Goal: Task Accomplishment & Management: Manage account settings

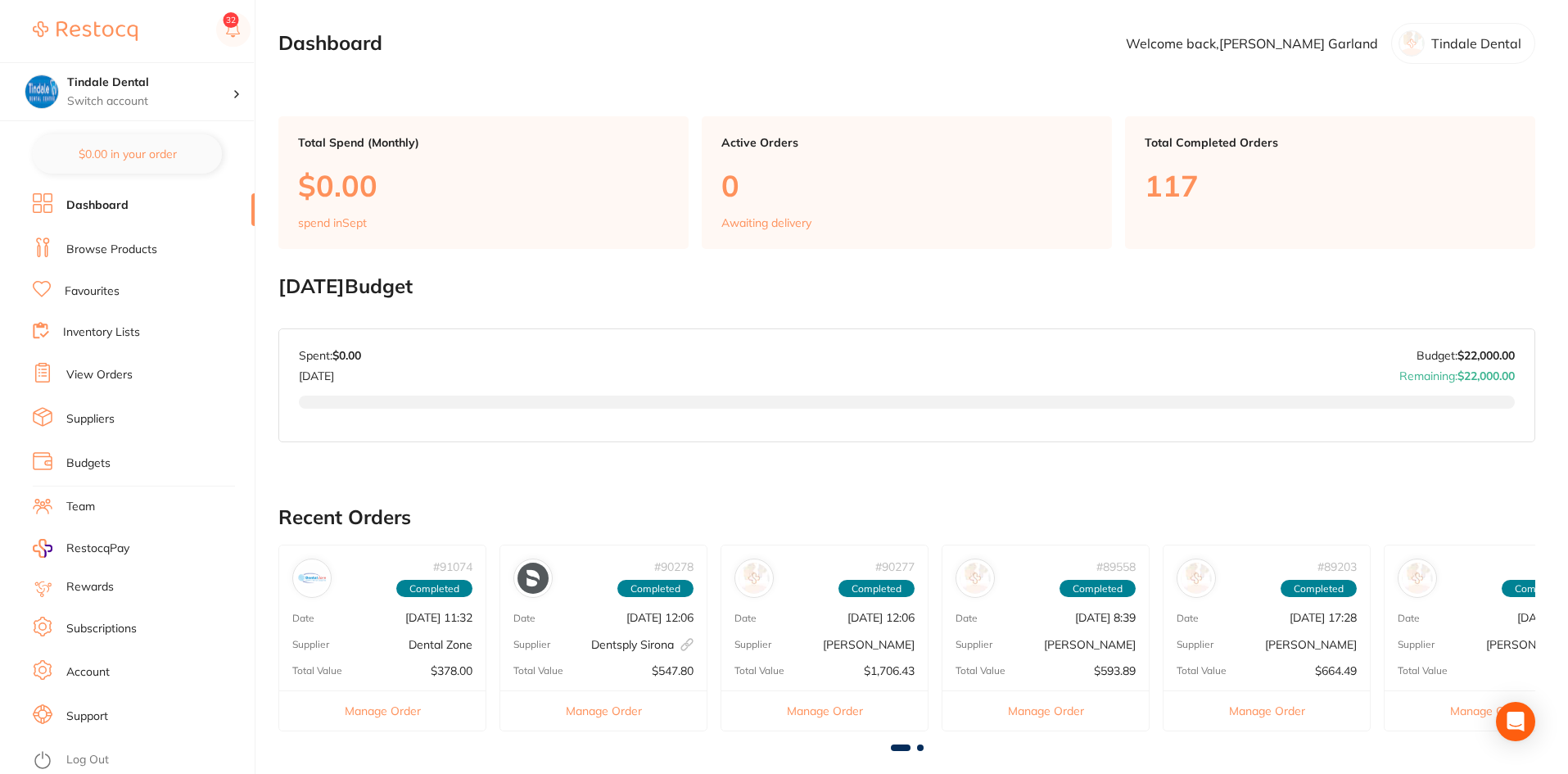
scroll to position [246, 0]
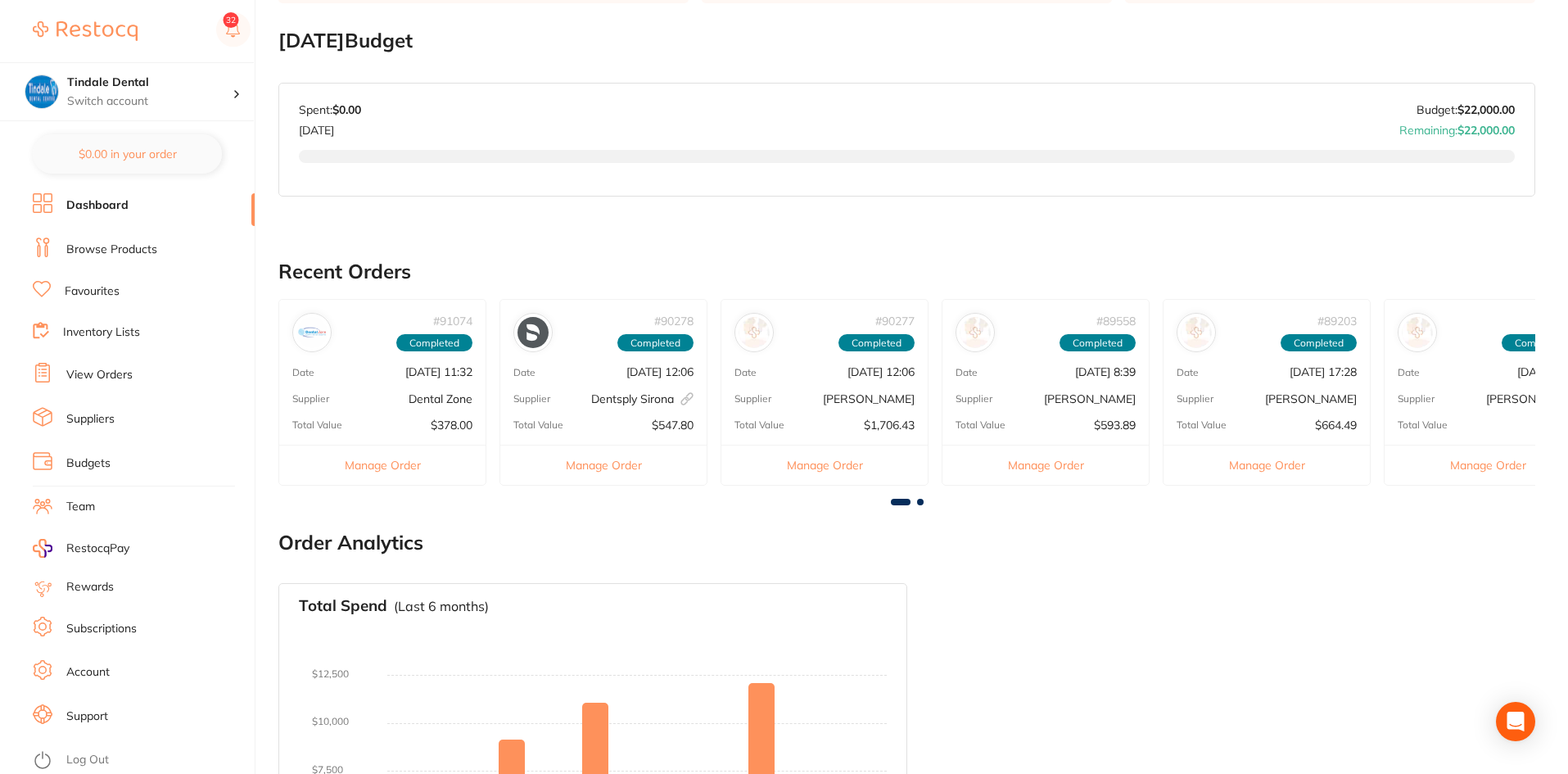
click at [123, 245] on link "Browse Products" at bounding box center [112, 250] width 91 height 16
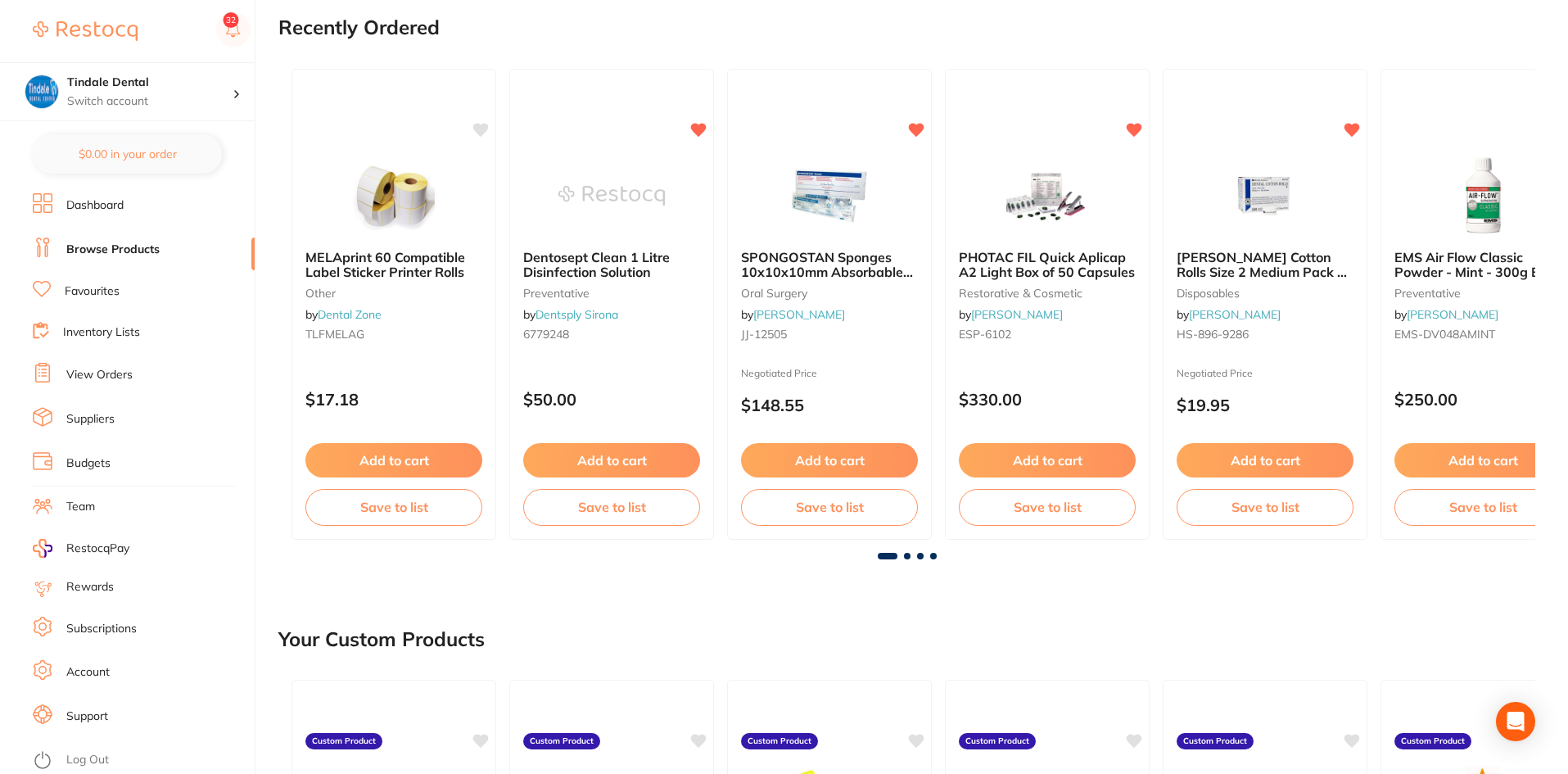
scroll to position [164, 0]
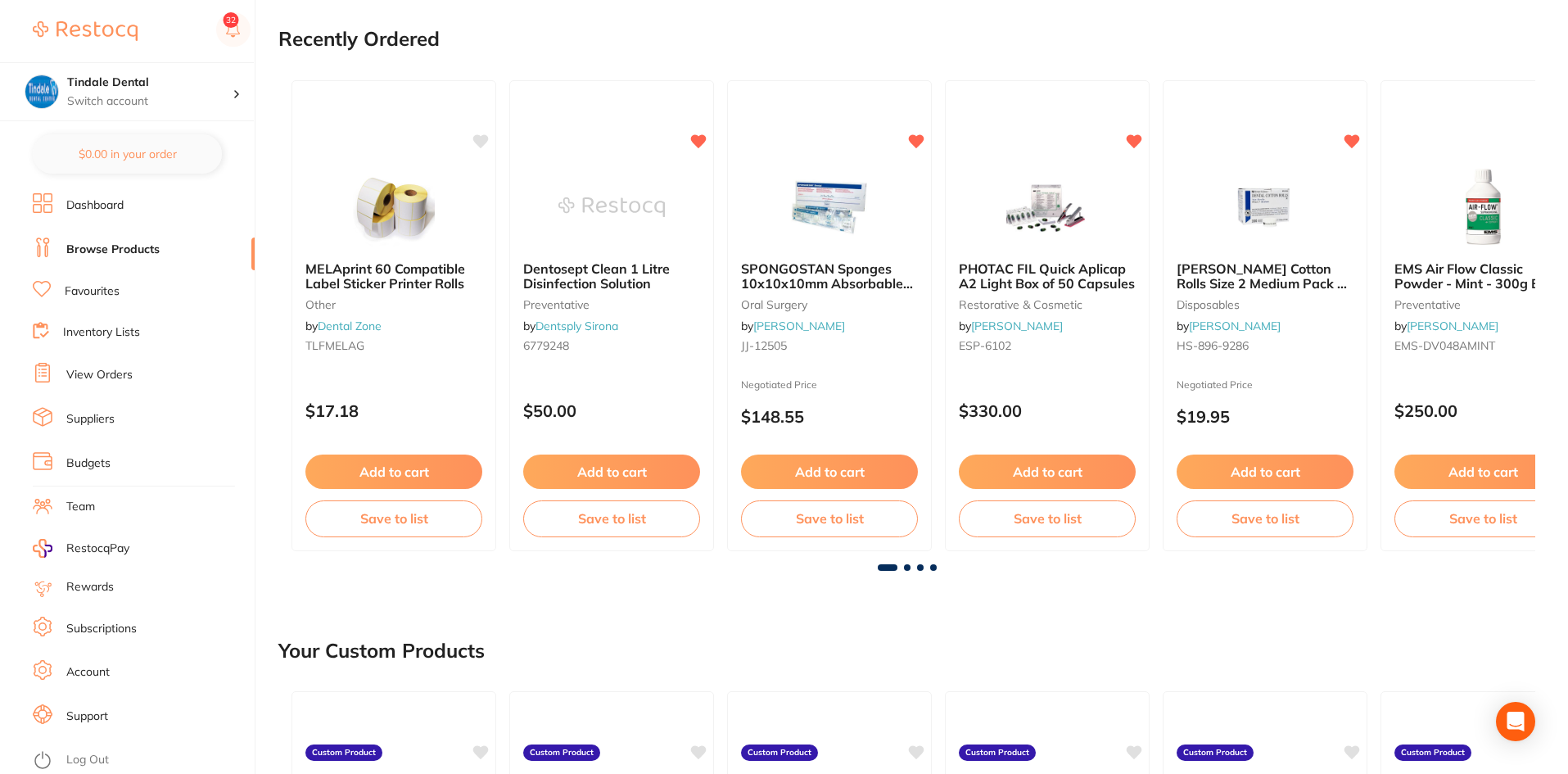
click at [100, 247] on link "Browse Products" at bounding box center [114, 250] width 94 height 16
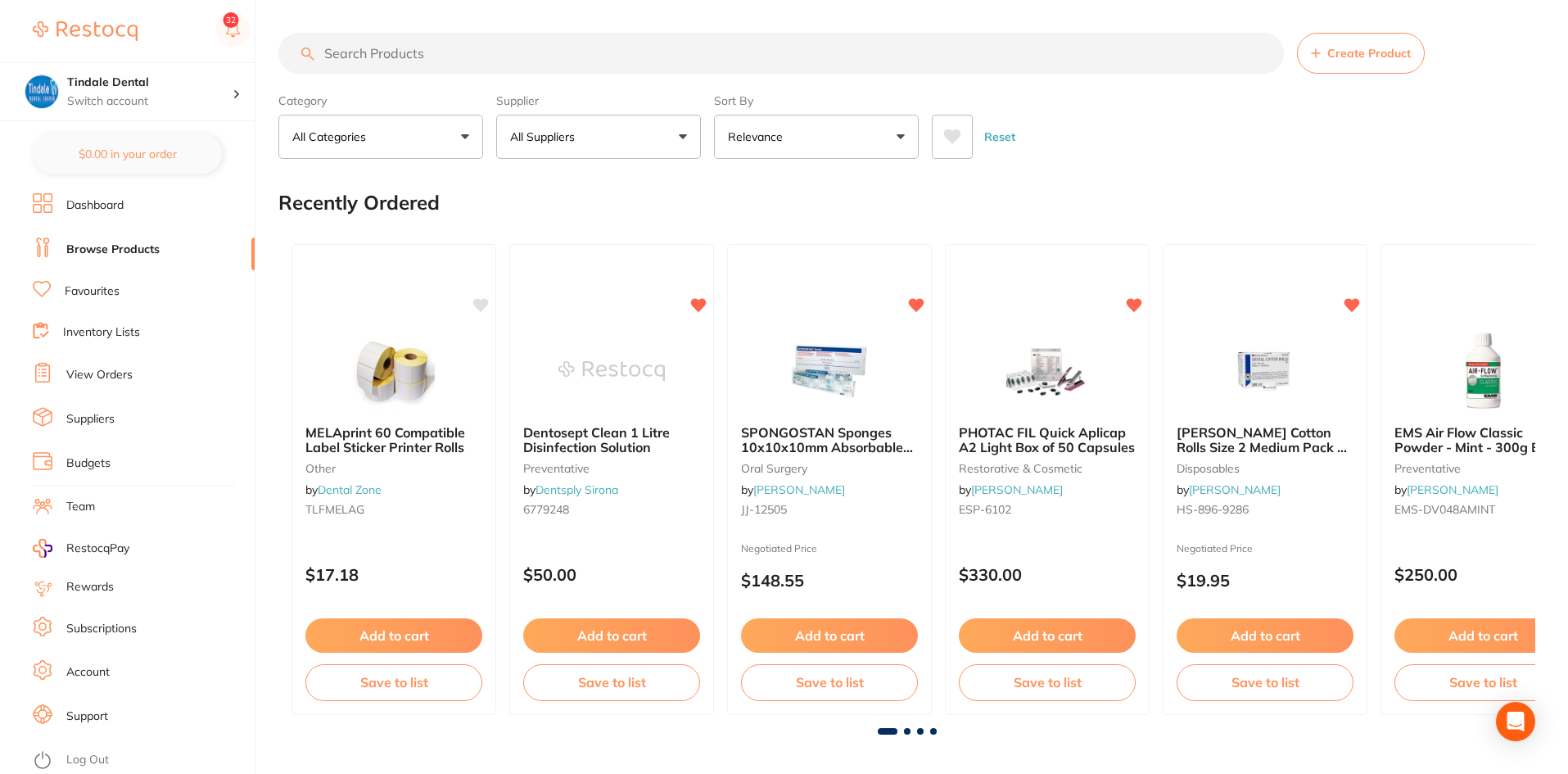
click at [92, 326] on link "Inventory Lists" at bounding box center [101, 332] width 77 height 16
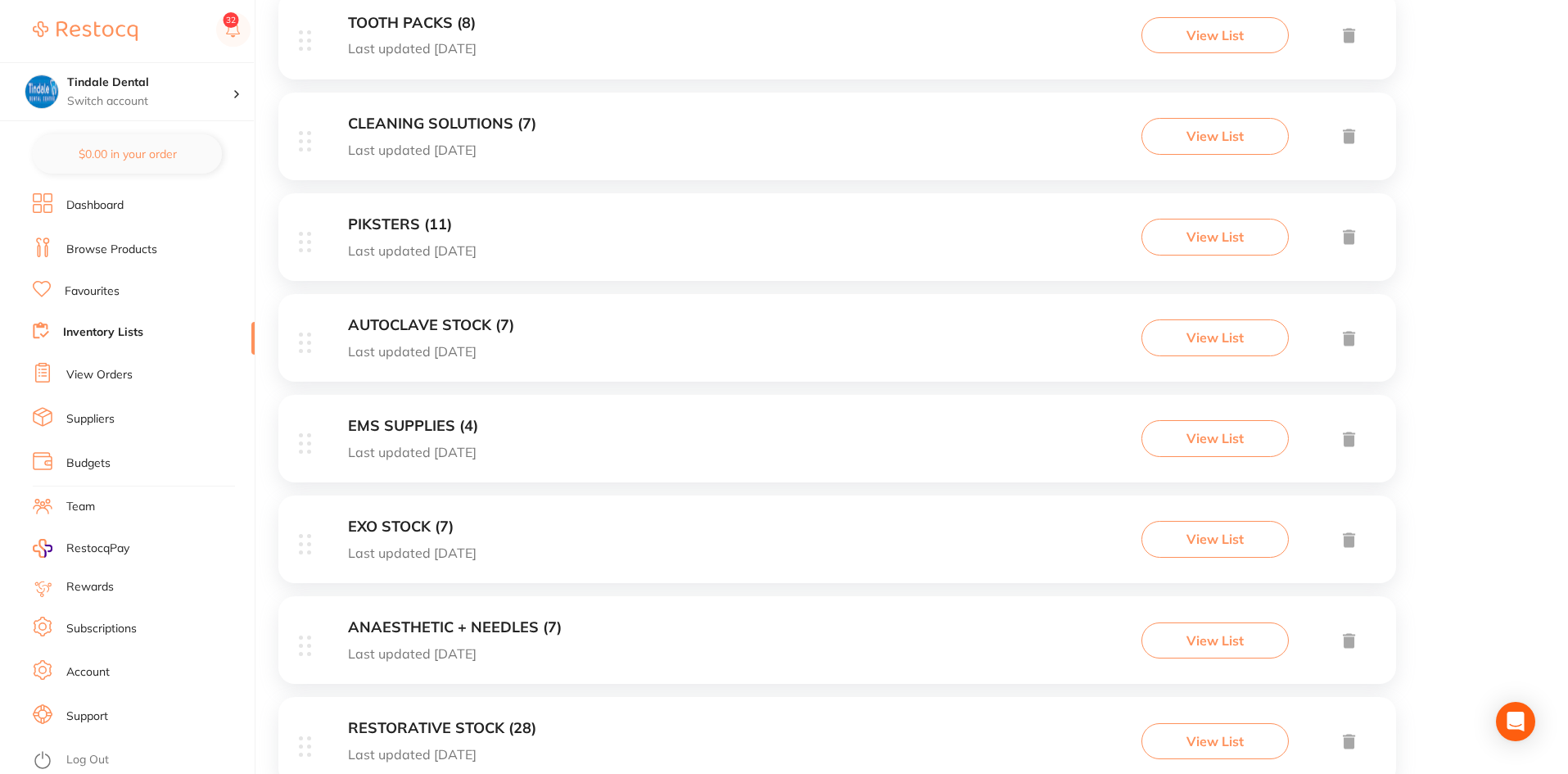
scroll to position [1064, 0]
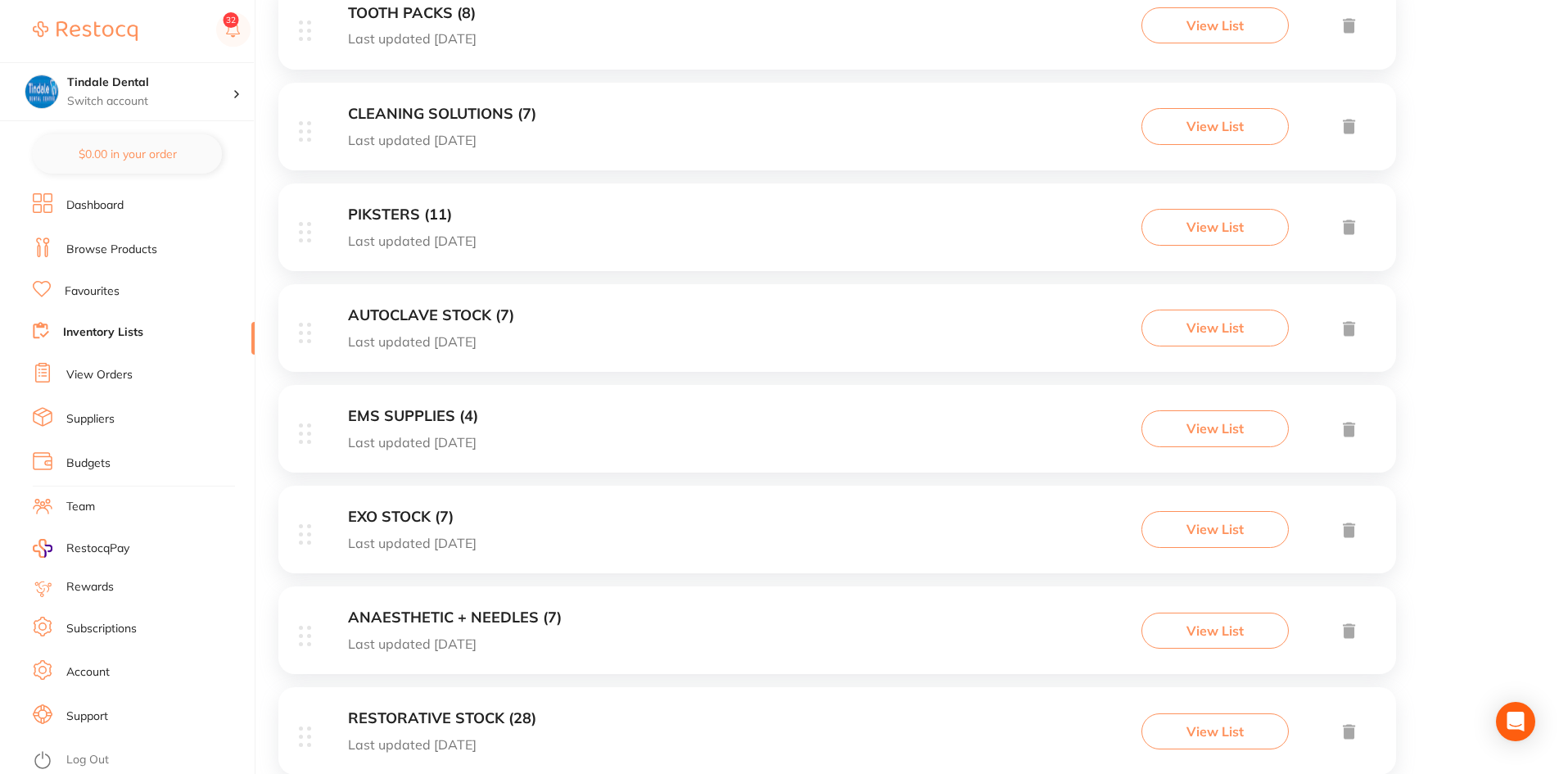
click at [408, 413] on h3 "EMS SUPPLIES (4)" at bounding box center [413, 415] width 130 height 17
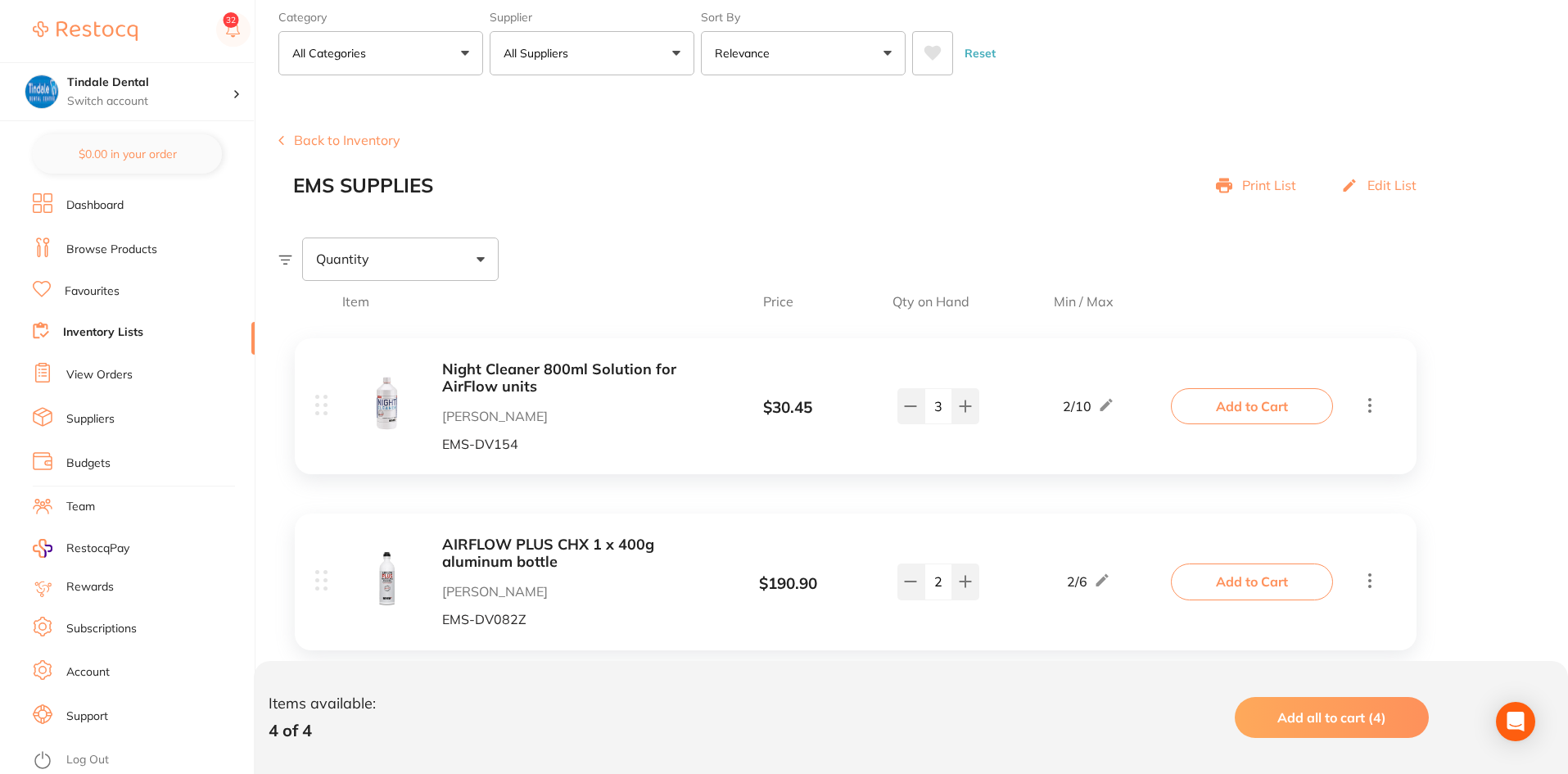
scroll to position [164, 0]
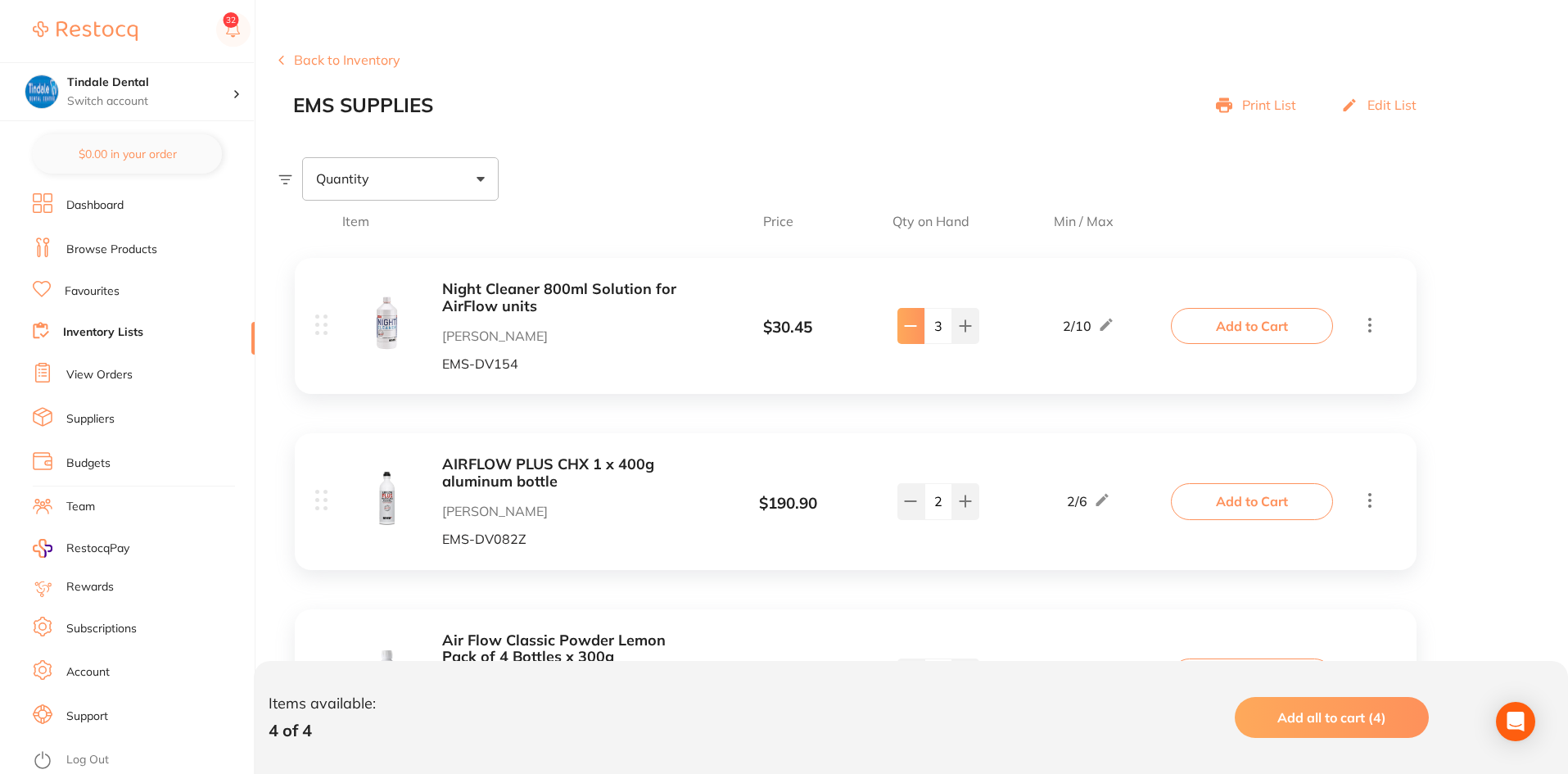
click at [918, 329] on button at bounding box center [911, 326] width 27 height 36
type input "2"
click at [124, 330] on link "Inventory Lists" at bounding box center [103, 332] width 80 height 16
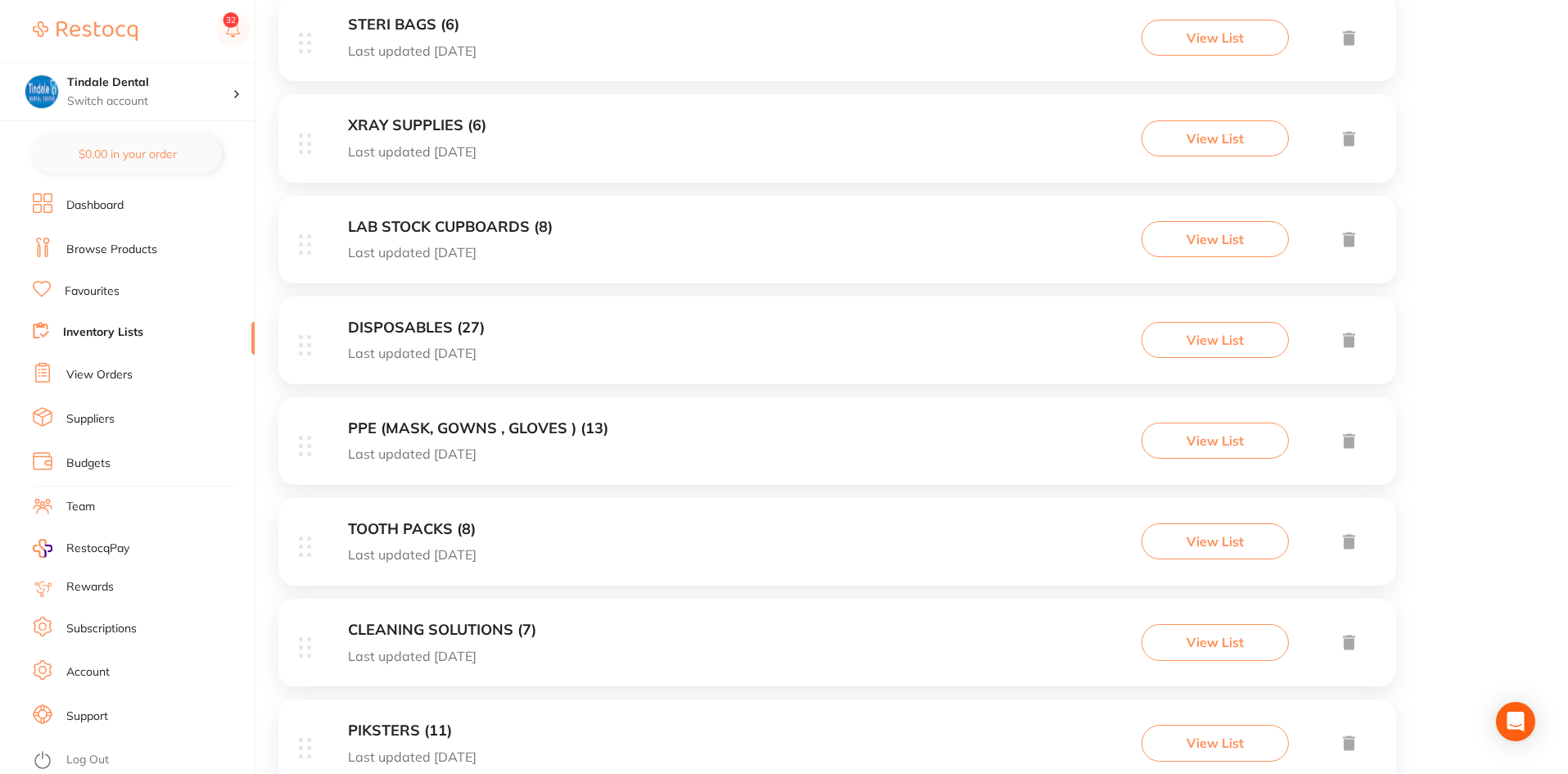
scroll to position [573, 0]
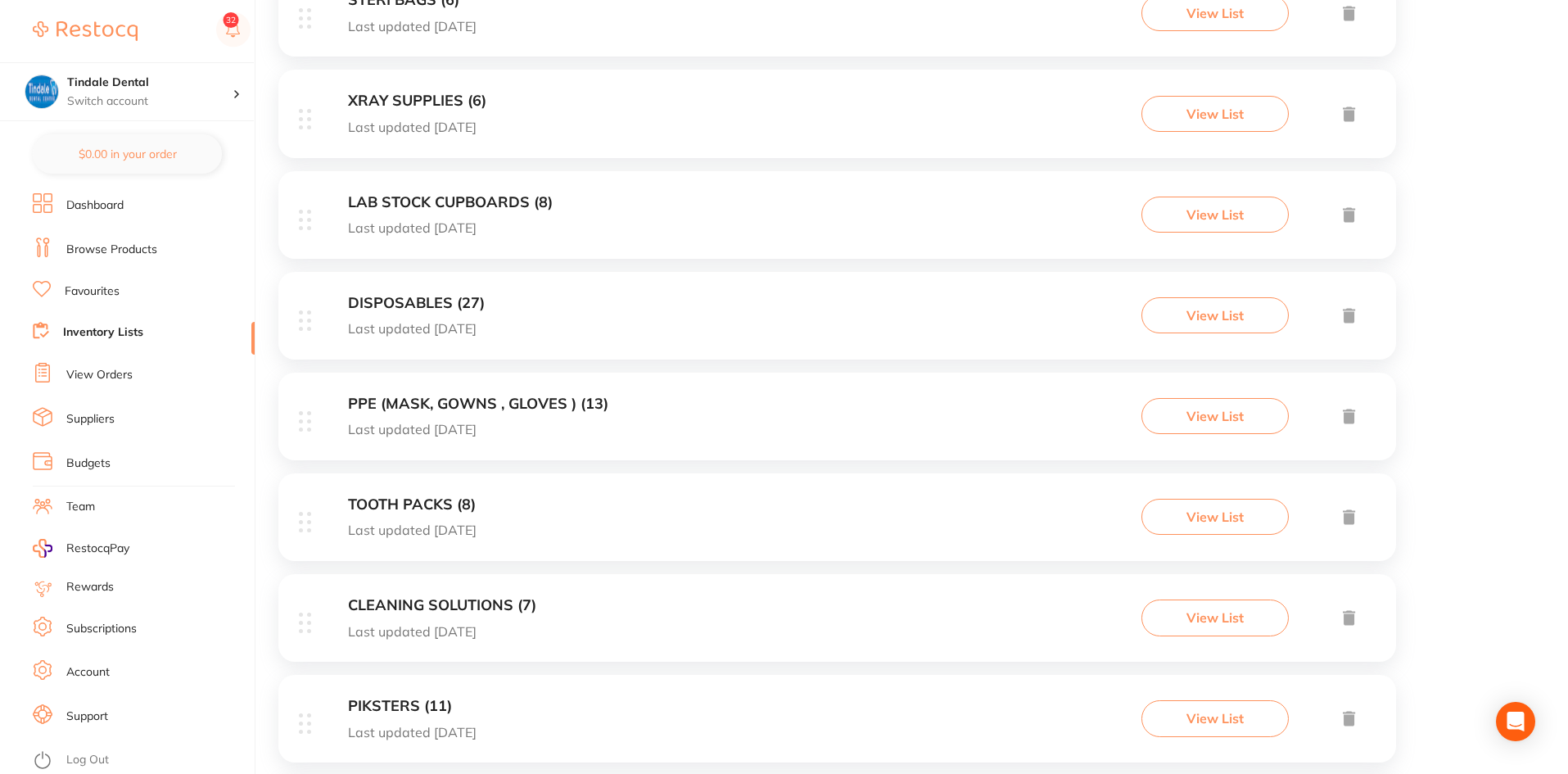
click at [438, 297] on h3 "DISPOSABLES (27)" at bounding box center [416, 303] width 137 height 17
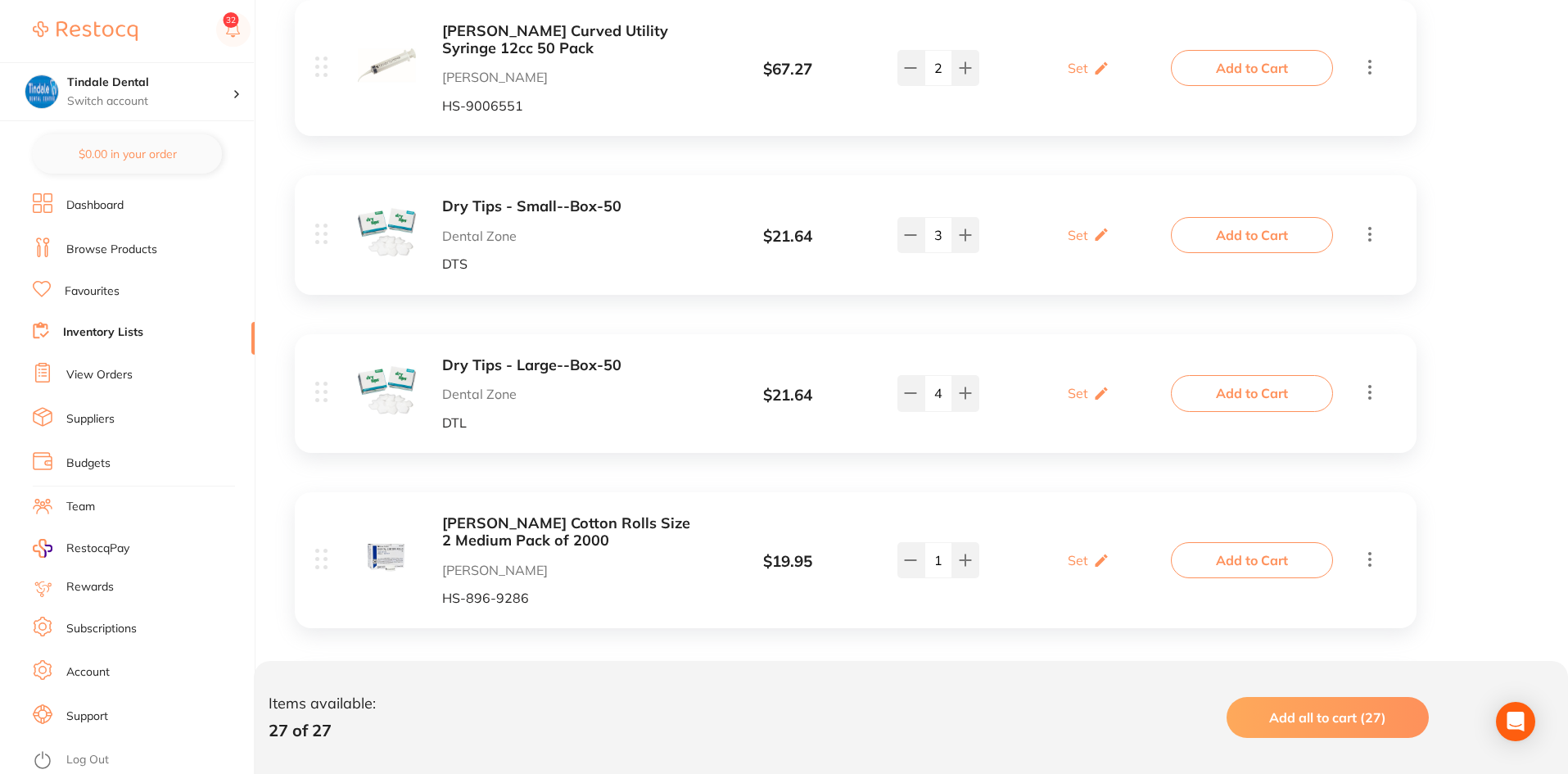
scroll to position [1883, 0]
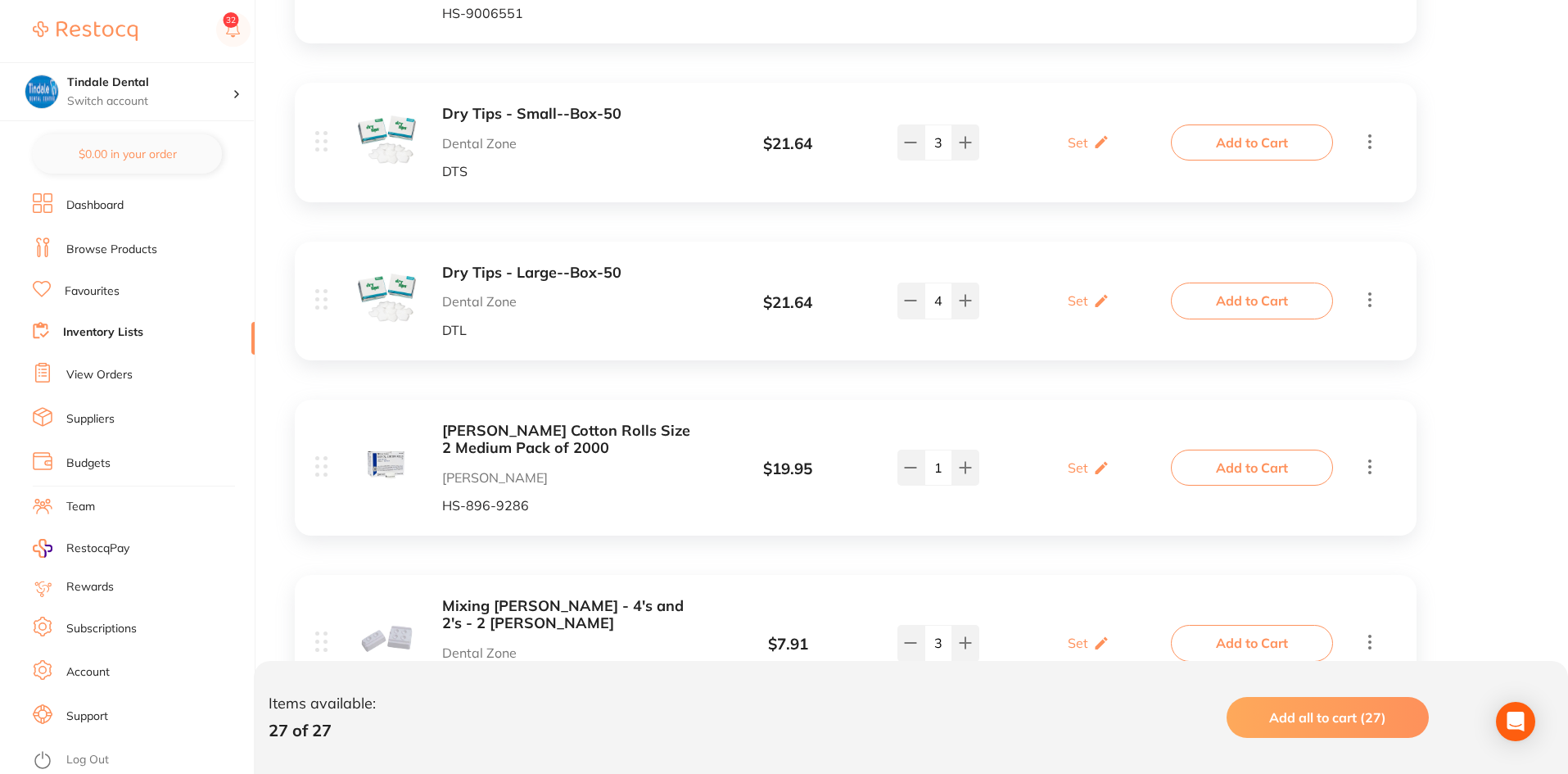
click at [93, 331] on link "Inventory Lists" at bounding box center [103, 332] width 80 height 16
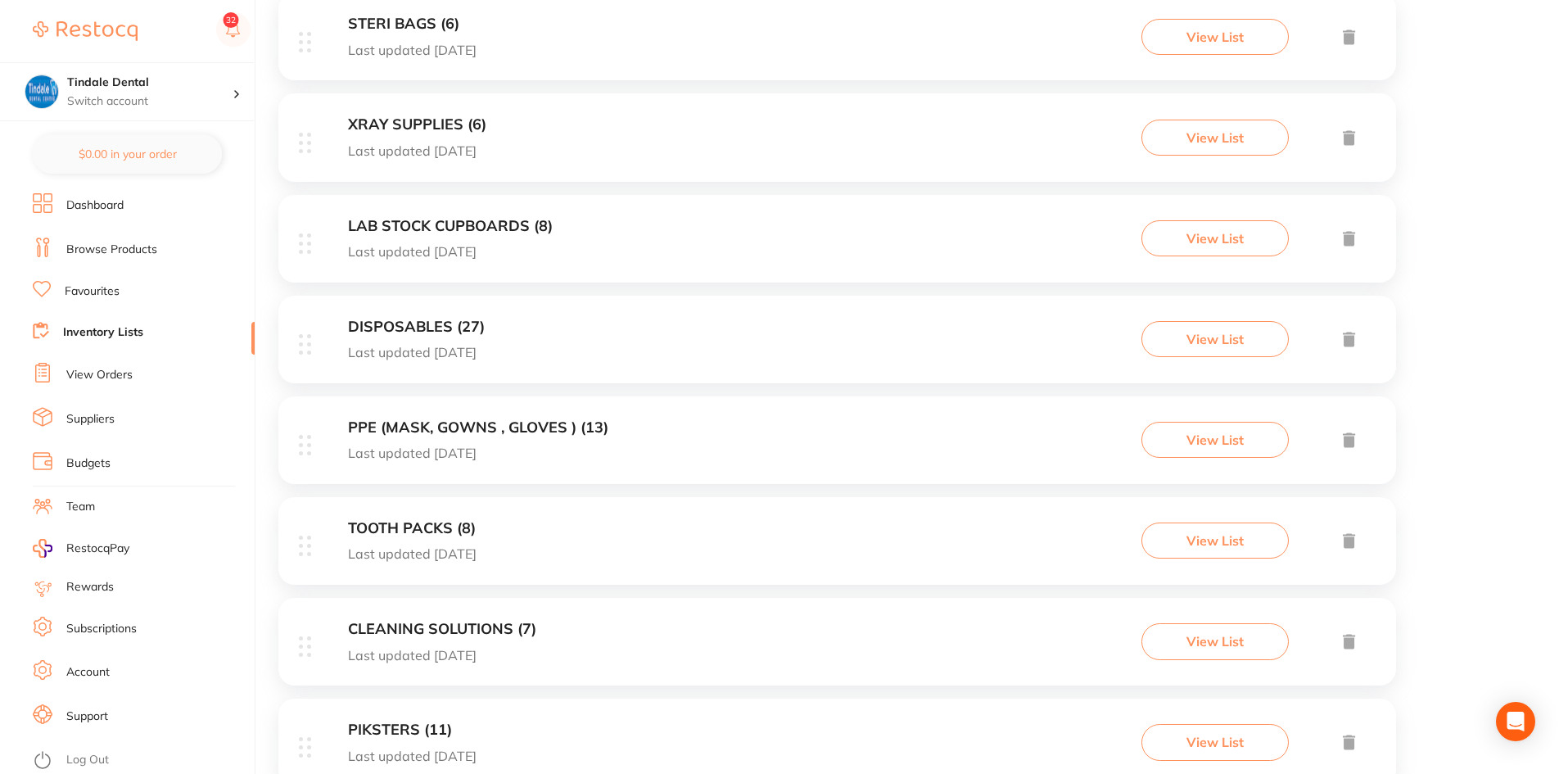
scroll to position [573, 0]
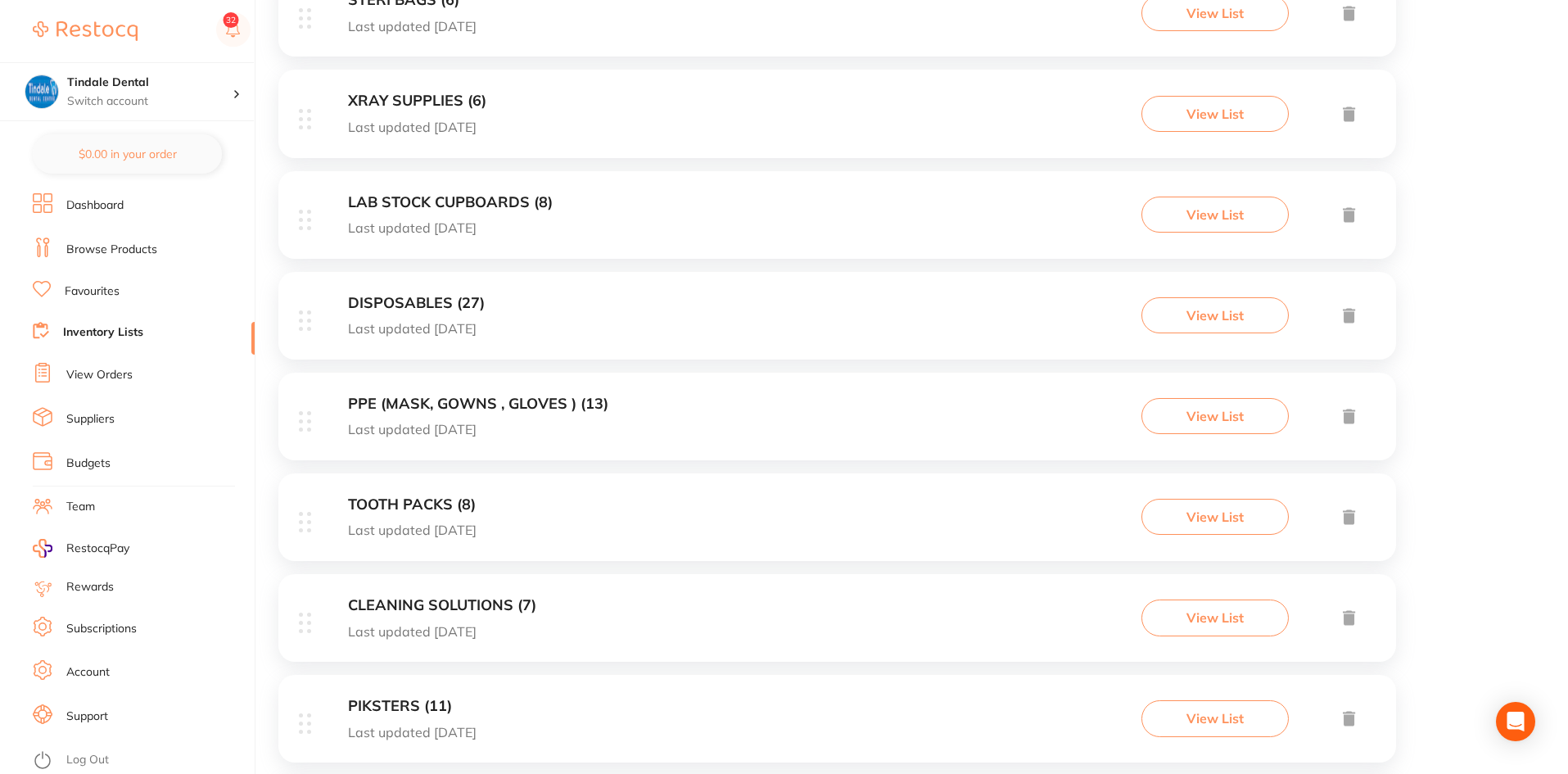
click at [428, 405] on h3 "PPE (MASK, GOWNS , GLOVES ) (13)" at bounding box center [478, 404] width 260 height 17
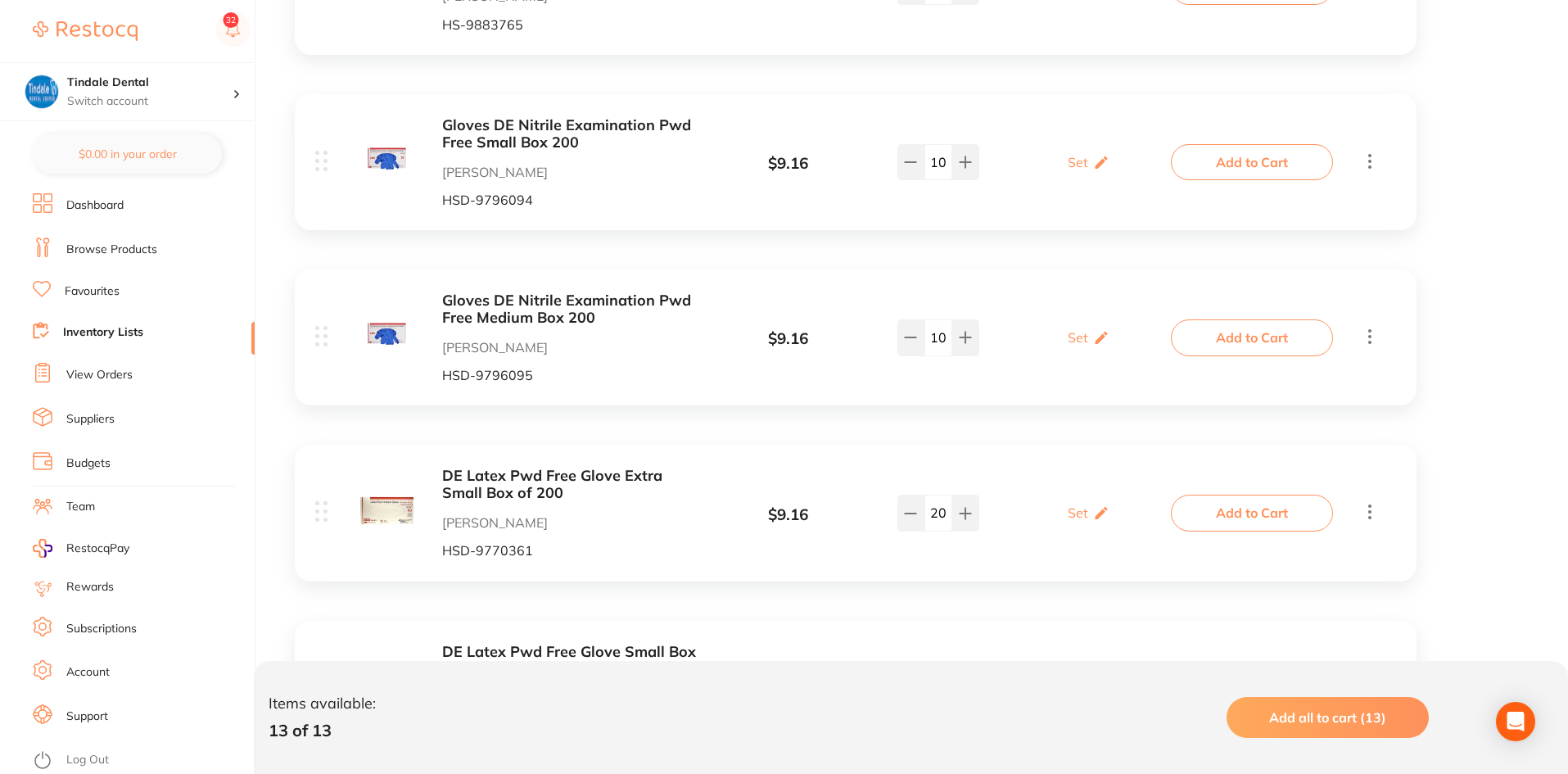
scroll to position [1473, 0]
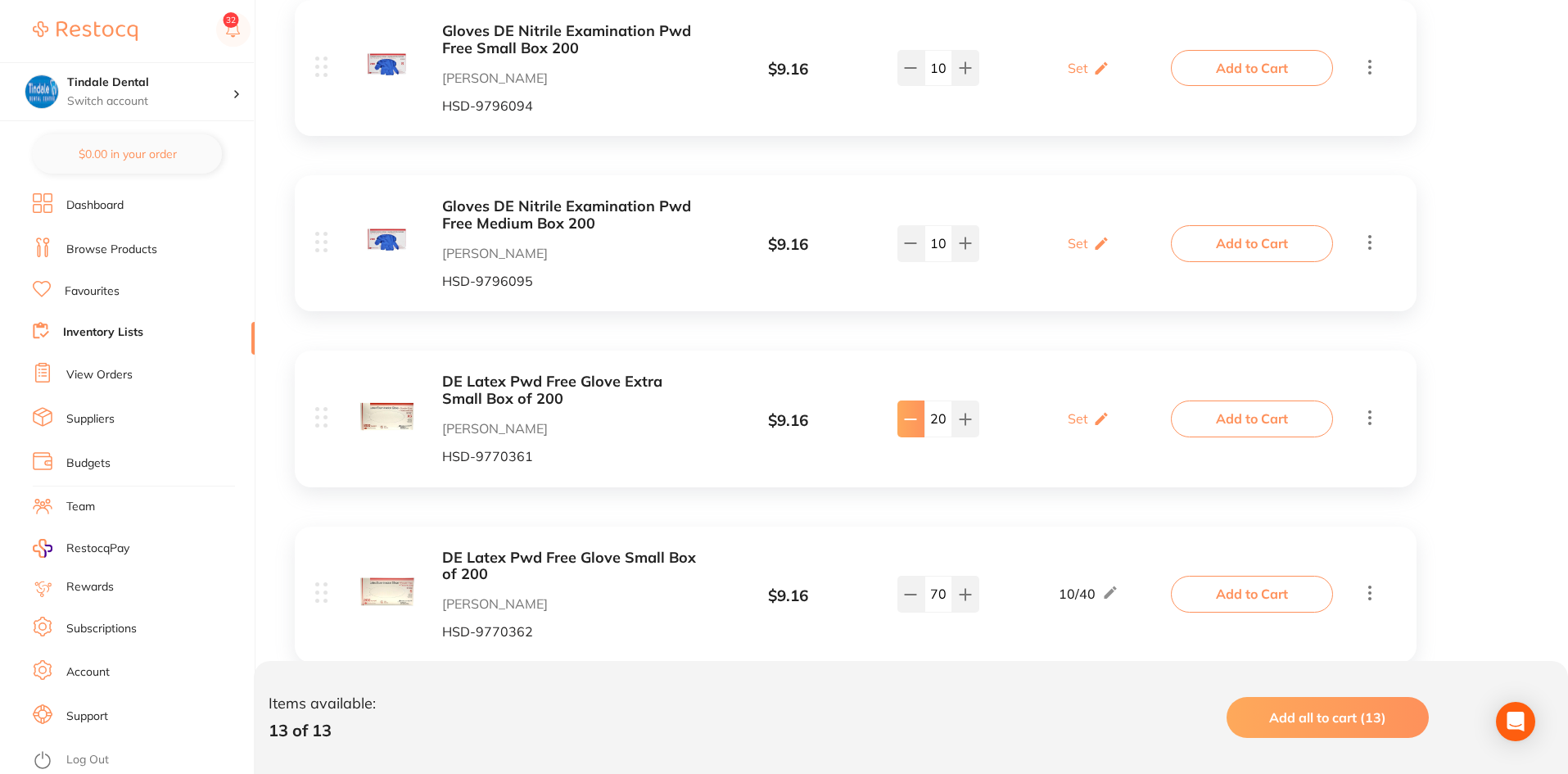
drag, startPoint x: 944, startPoint y: 414, endPoint x: 911, endPoint y: 416, distance: 33.1
click at [911, 416] on div "20" at bounding box center [938, 418] width 82 height 36
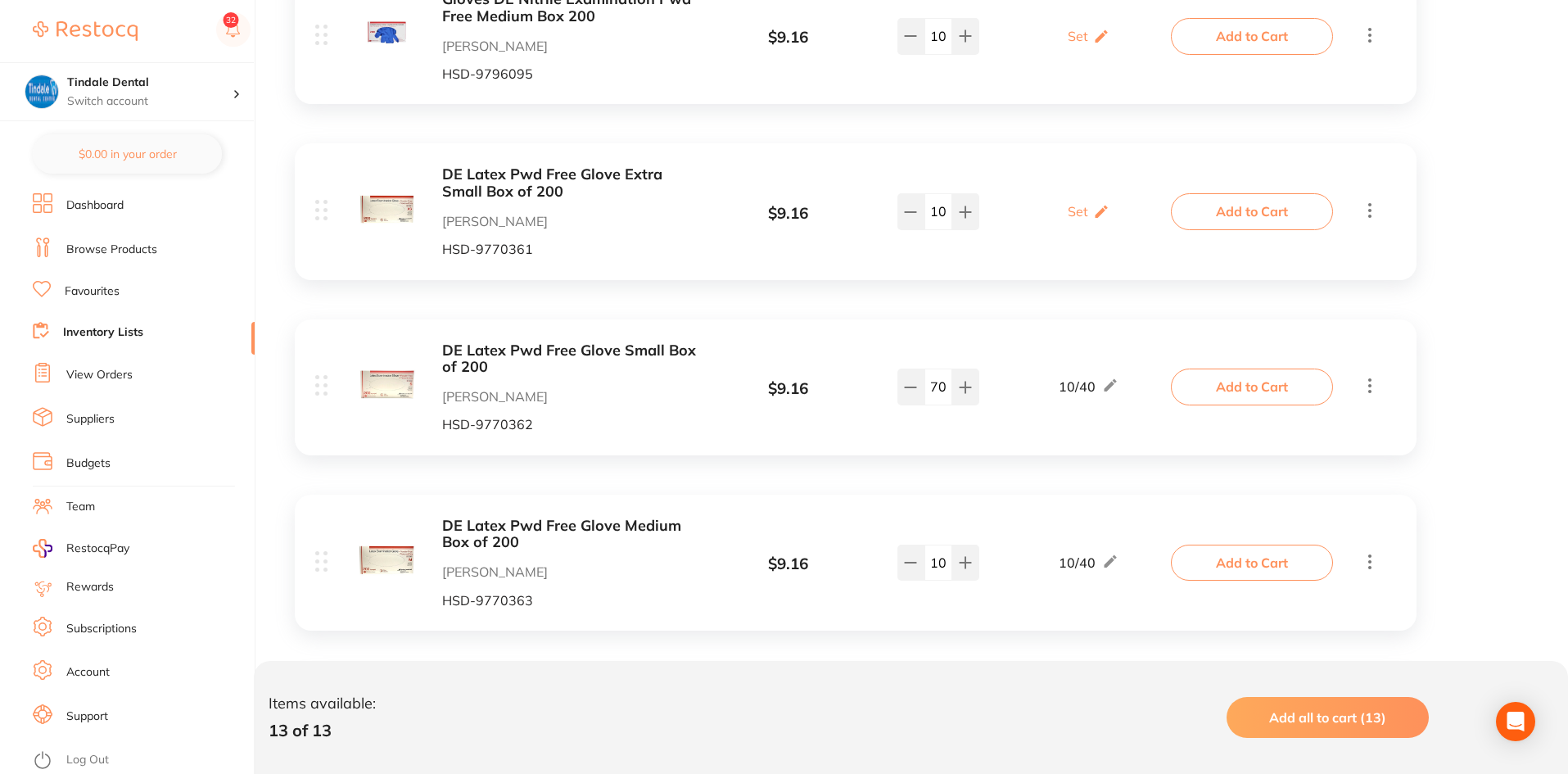
scroll to position [1555, 0]
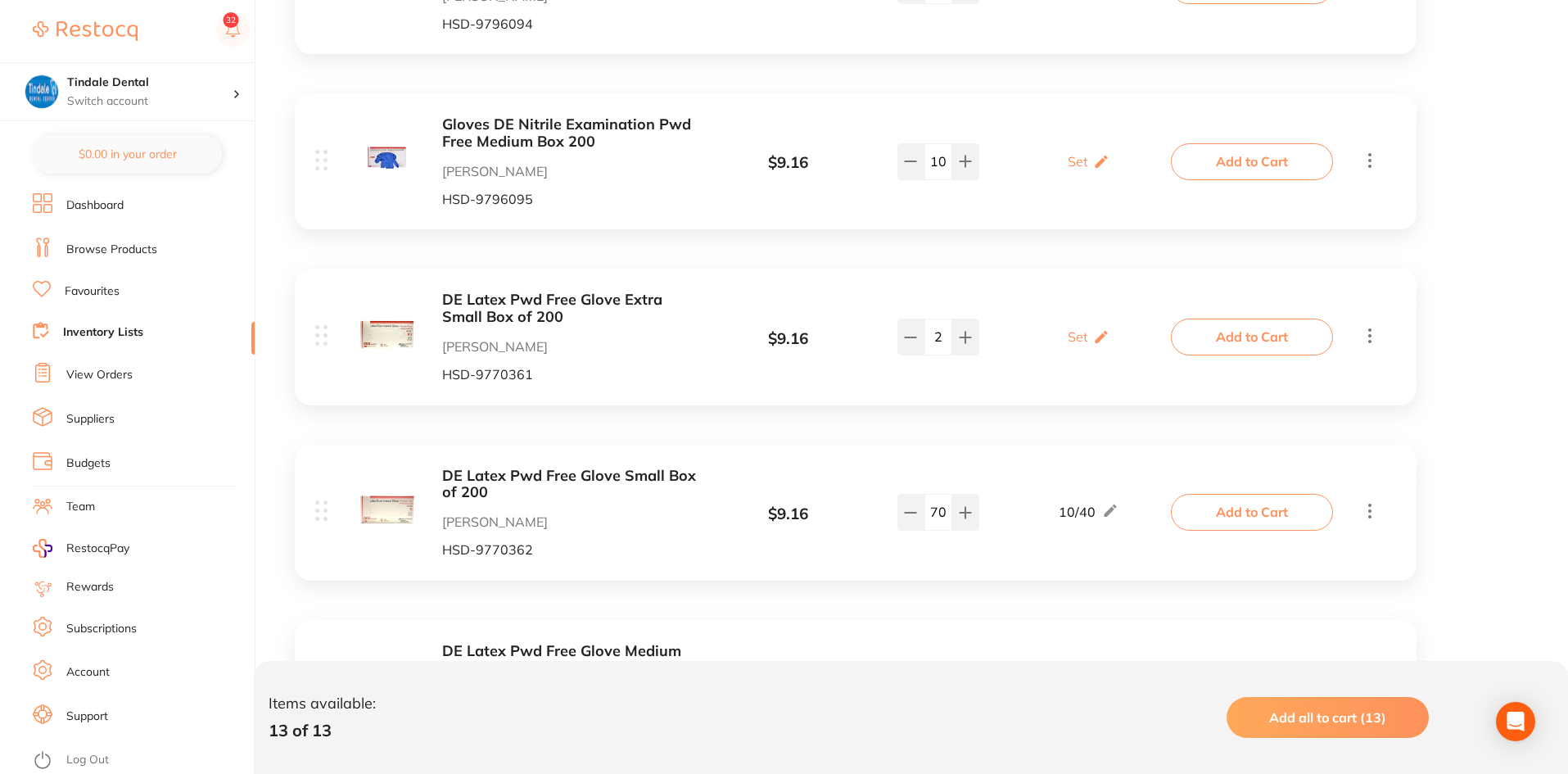
type input "20"
drag, startPoint x: 944, startPoint y: 508, endPoint x: 920, endPoint y: 487, distance: 31.9
click at [913, 514] on div "70" at bounding box center [938, 512] width 82 height 36
type input "60"
click at [932, 374] on div "DE Latex Pwd Free Glove Extra Small Box of 200 [PERSON_NAME] HSD-9770361 $ 9.16…" at bounding box center [744, 336] width 859 height 90
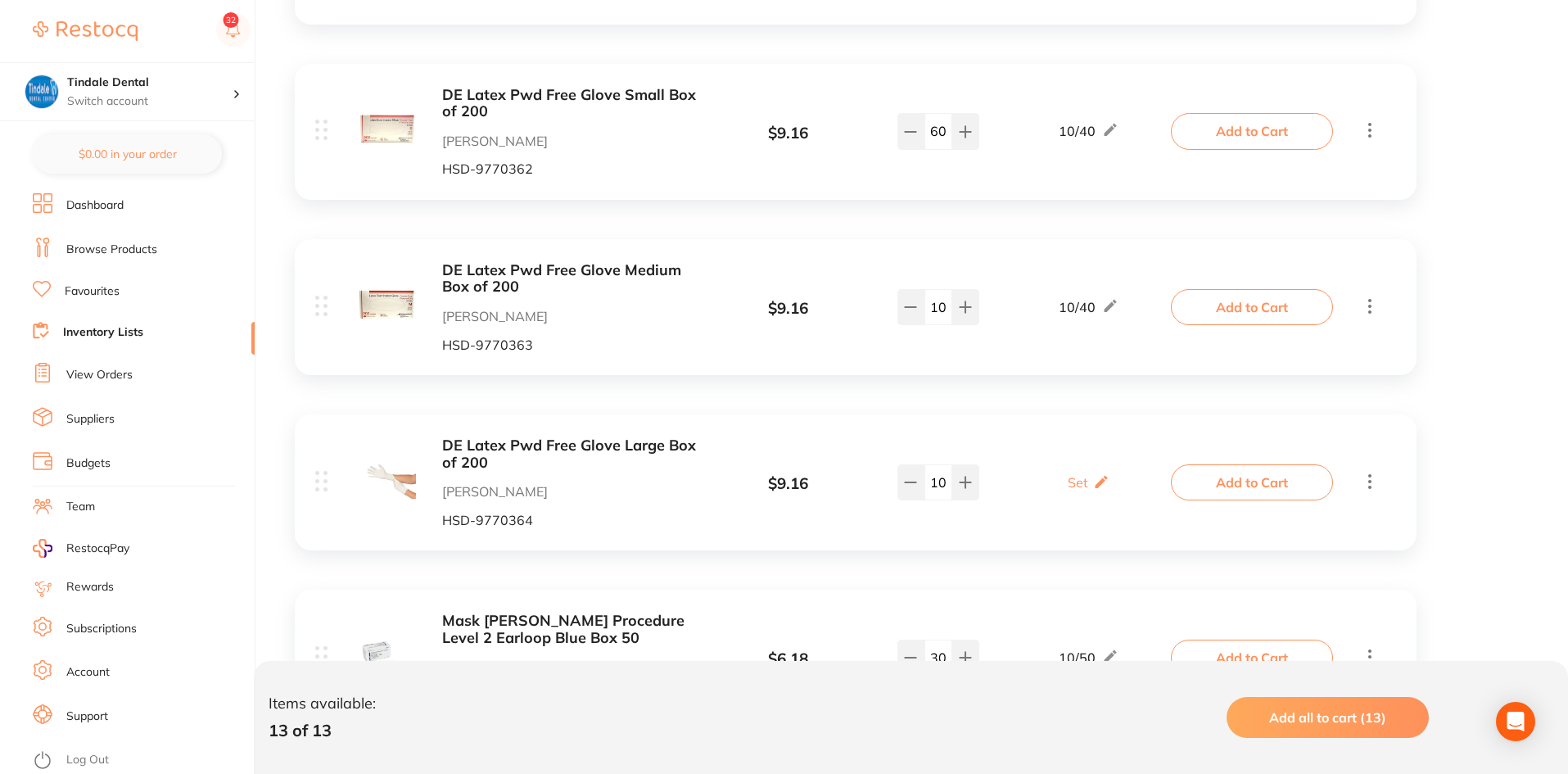
scroll to position [1965, 0]
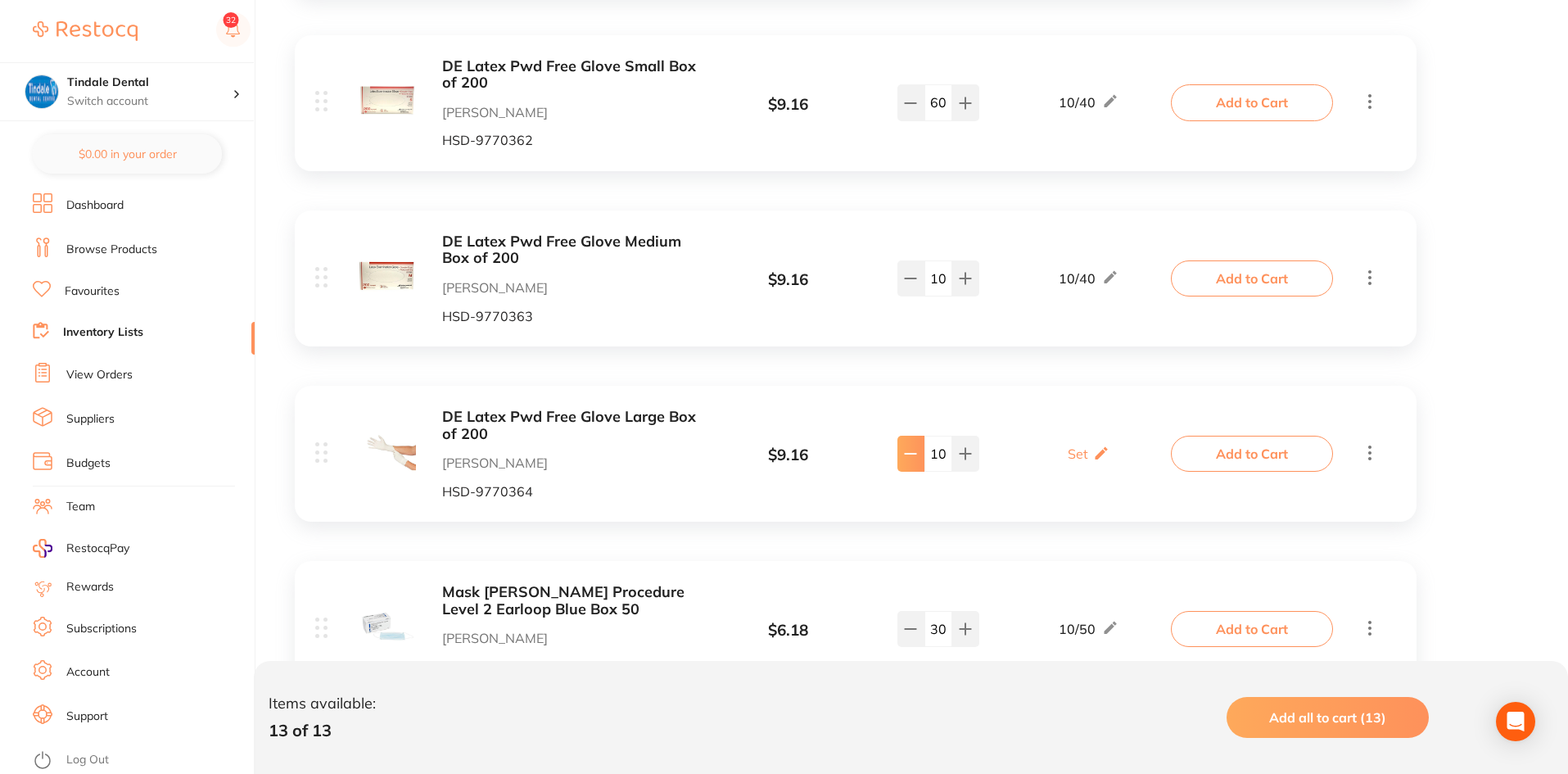
drag, startPoint x: 944, startPoint y: 457, endPoint x: 915, endPoint y: 461, distance: 29.3
click at [915, 461] on div "10" at bounding box center [938, 453] width 82 height 36
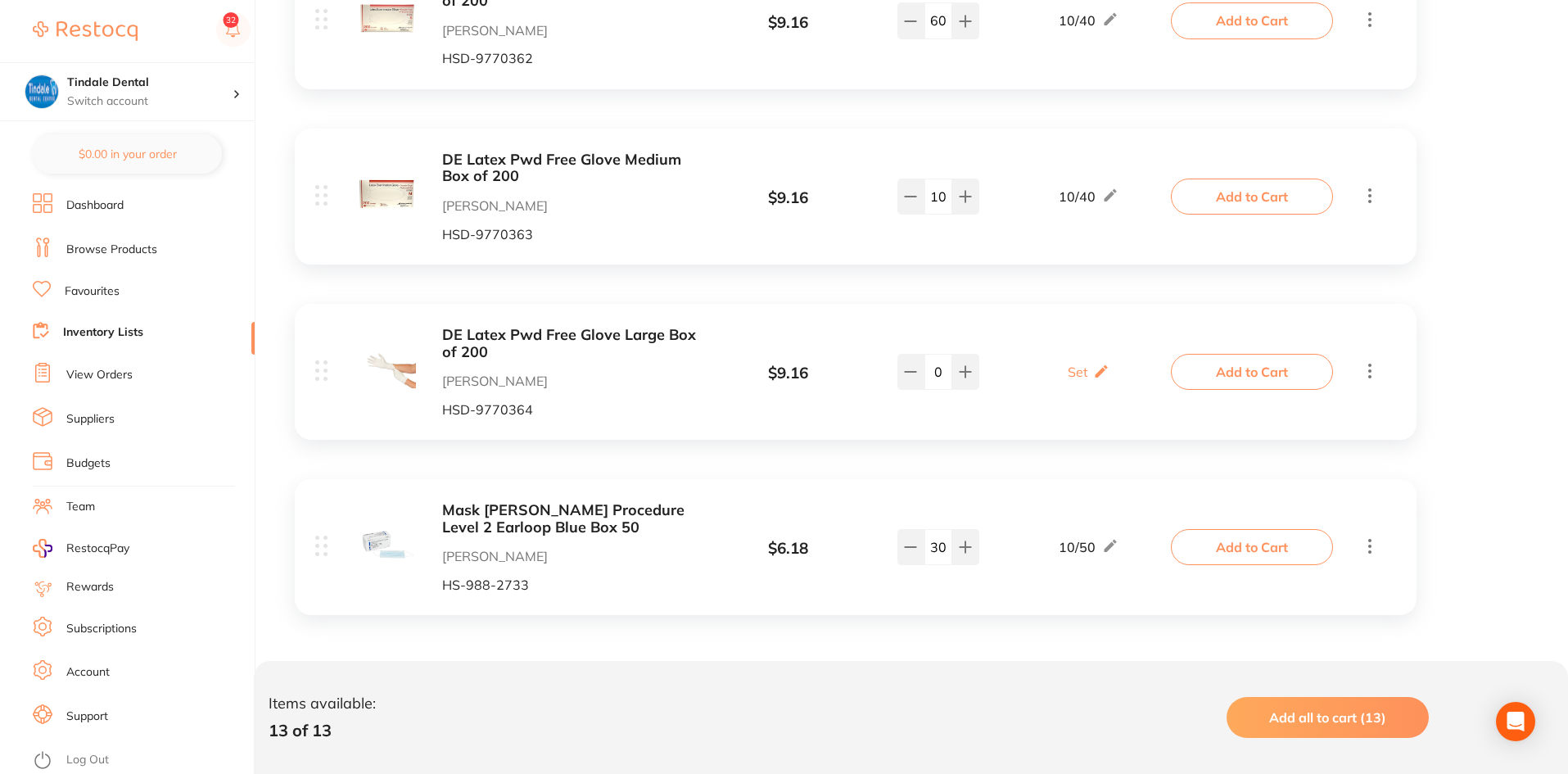
type input "0"
drag, startPoint x: 944, startPoint y: 193, endPoint x: 916, endPoint y: 198, distance: 28.4
click at [916, 198] on div "10" at bounding box center [938, 196] width 82 height 36
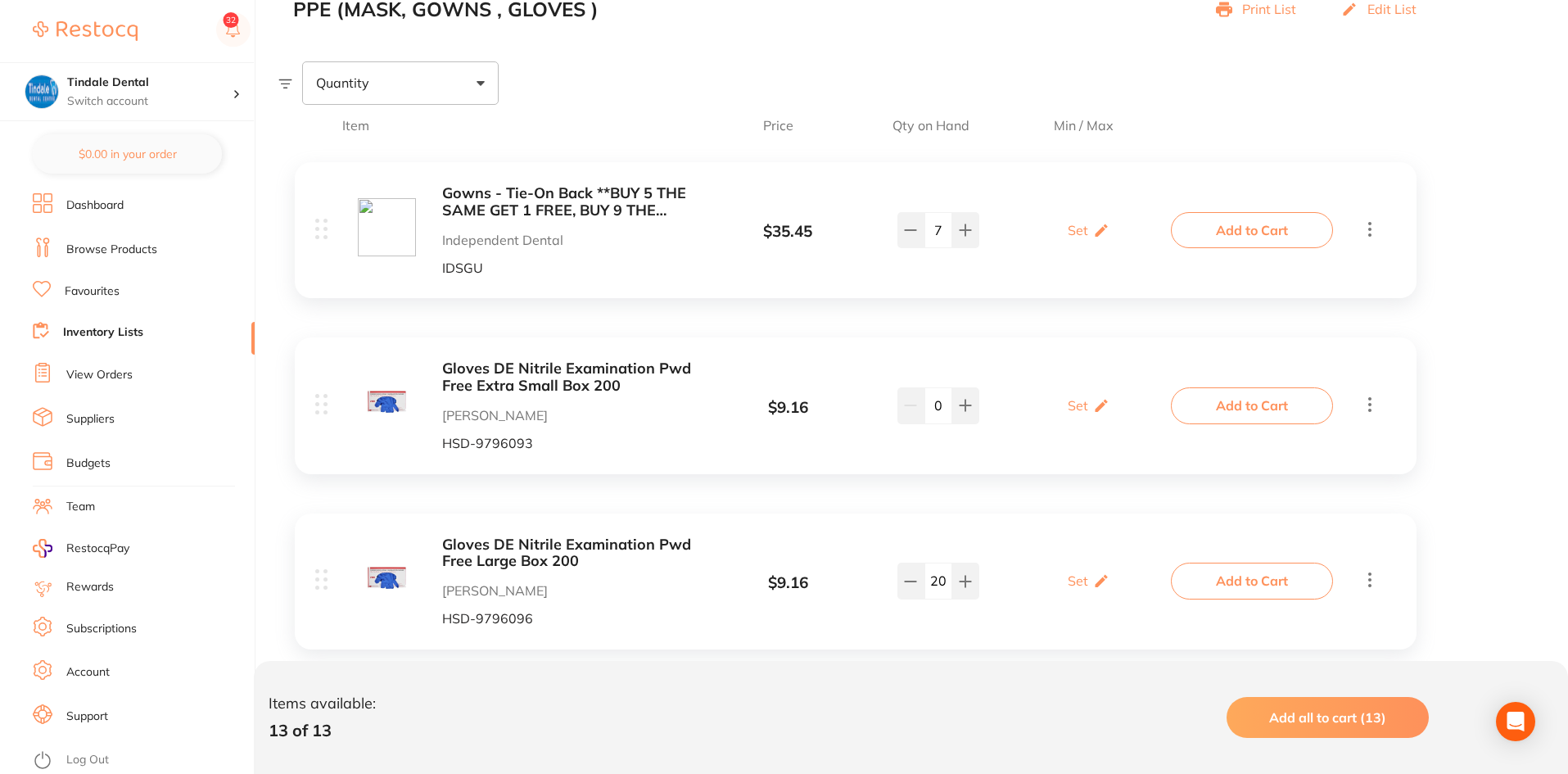
scroll to position [247, 0]
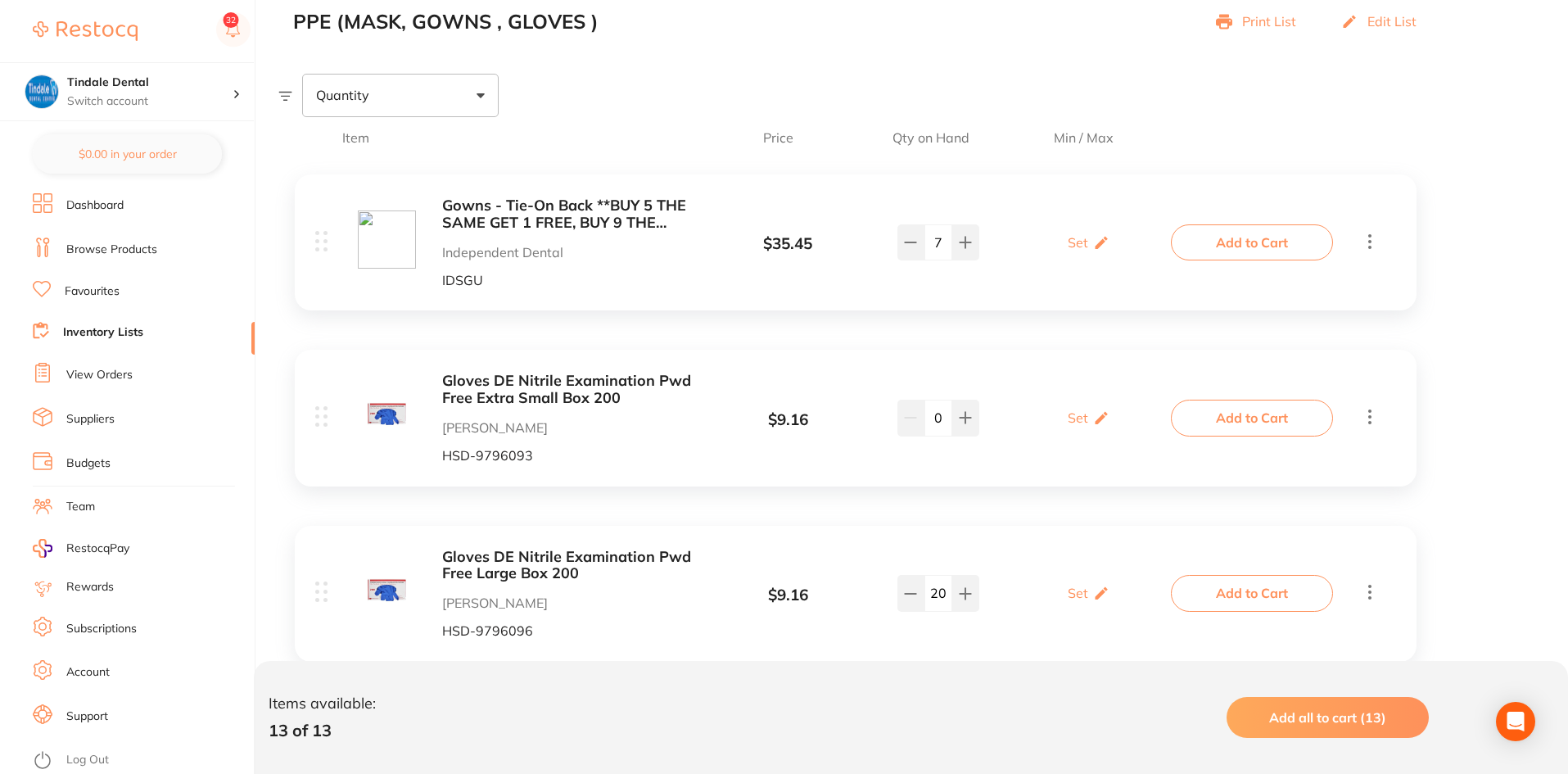
type input "0"
click at [105, 330] on link "Inventory Lists" at bounding box center [103, 332] width 80 height 16
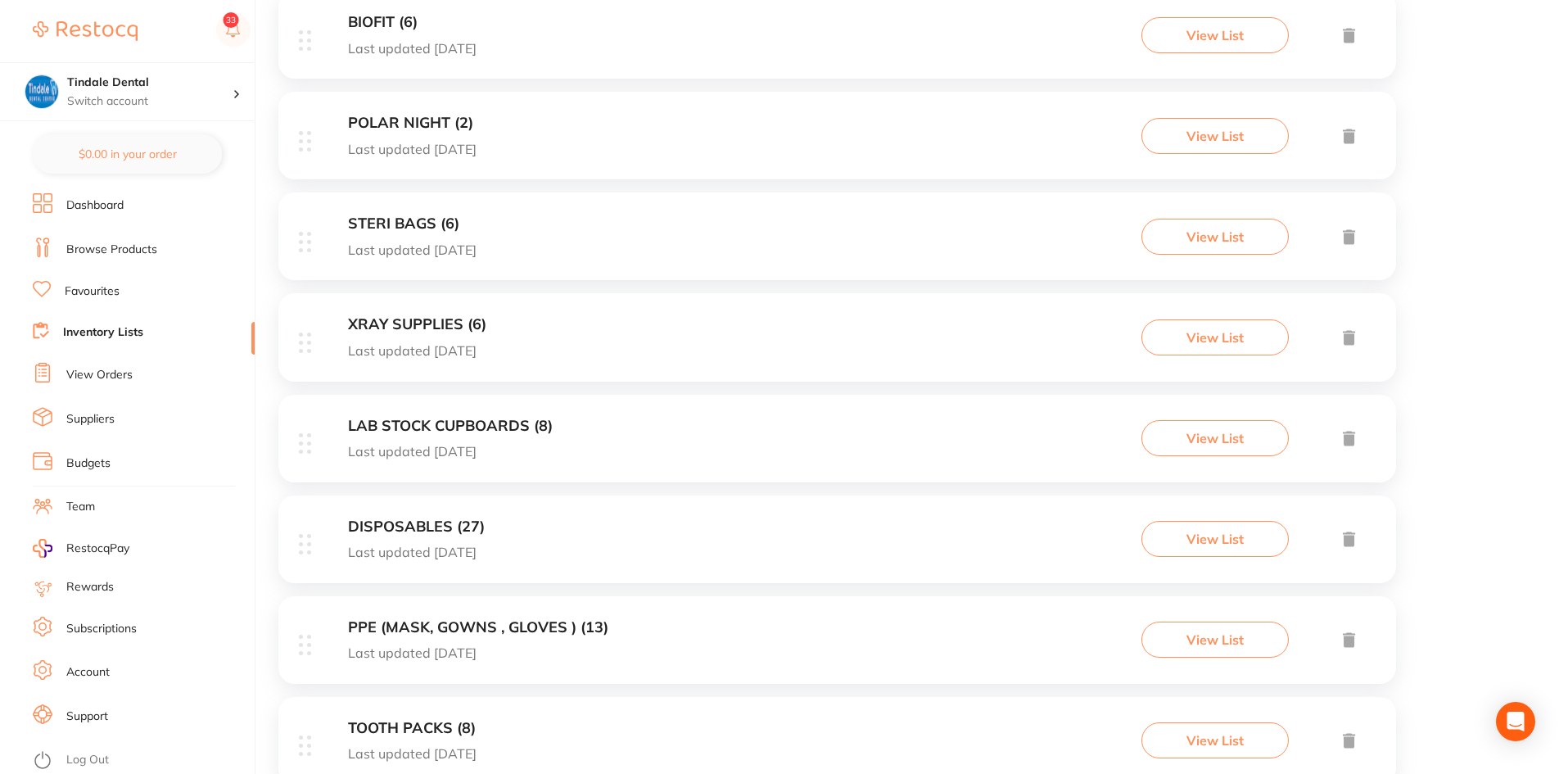
scroll to position [491, 0]
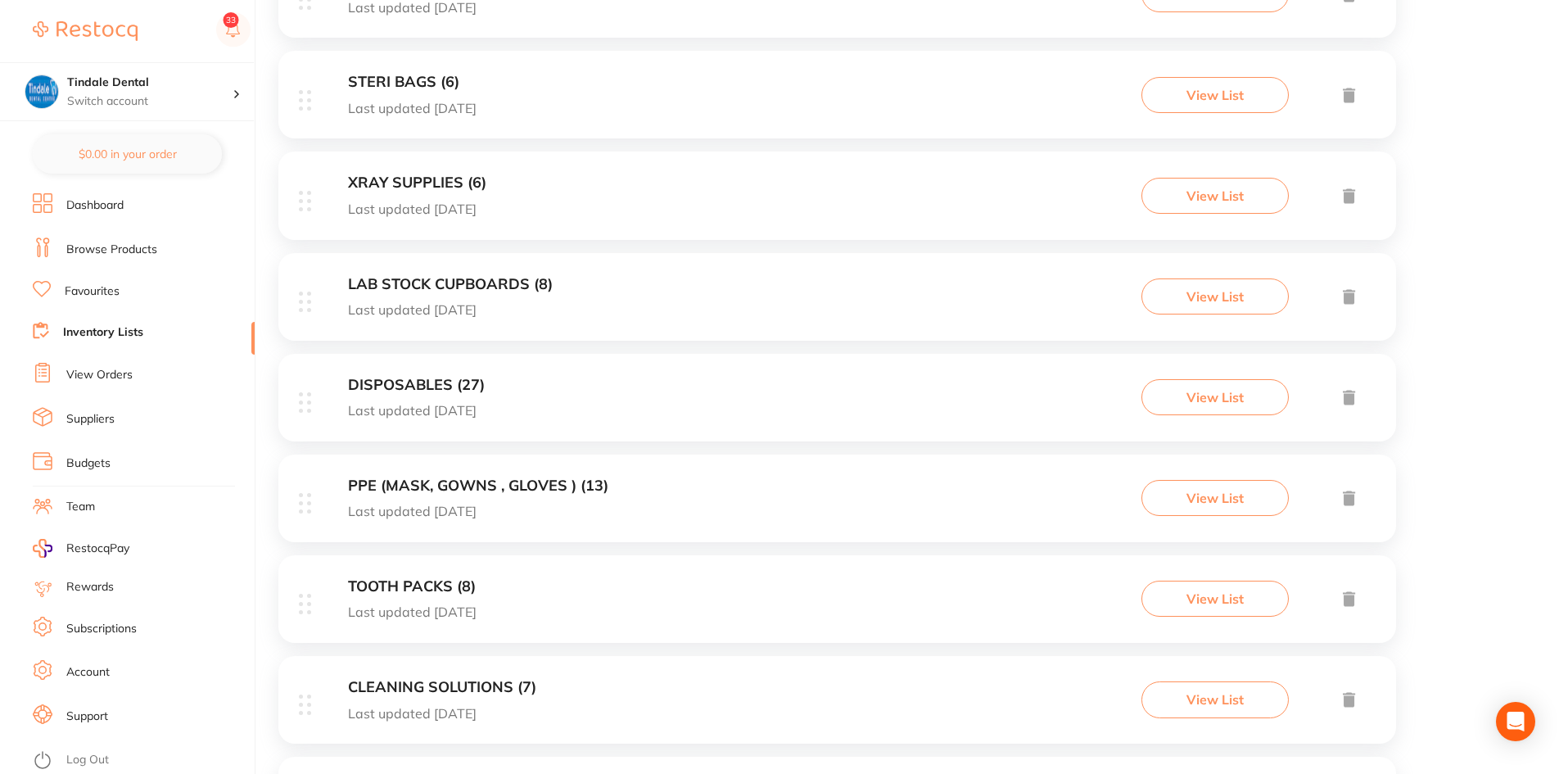
click at [406, 382] on h3 "DISPOSABLES (27)" at bounding box center [416, 385] width 137 height 17
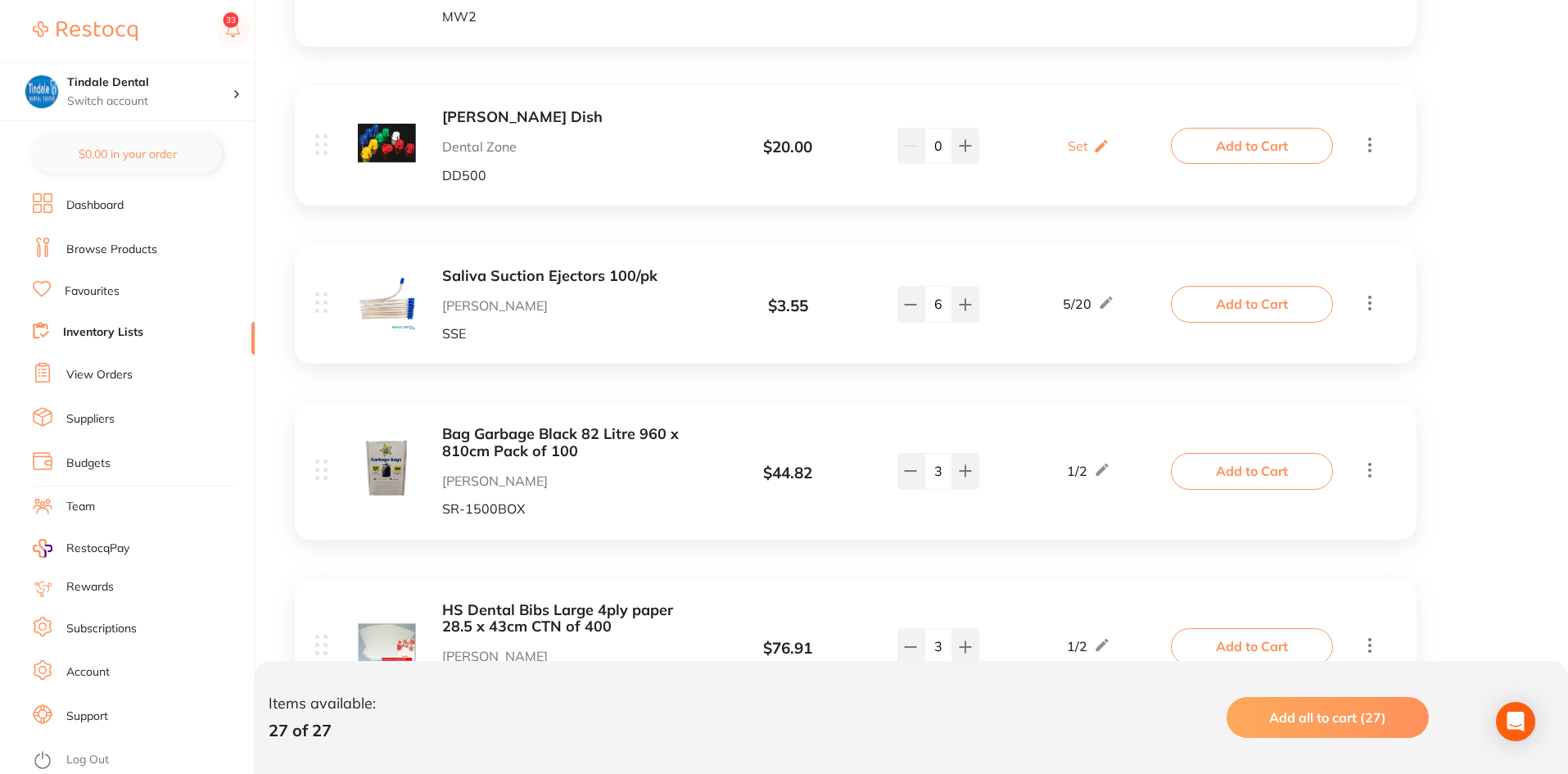
scroll to position [2701, 0]
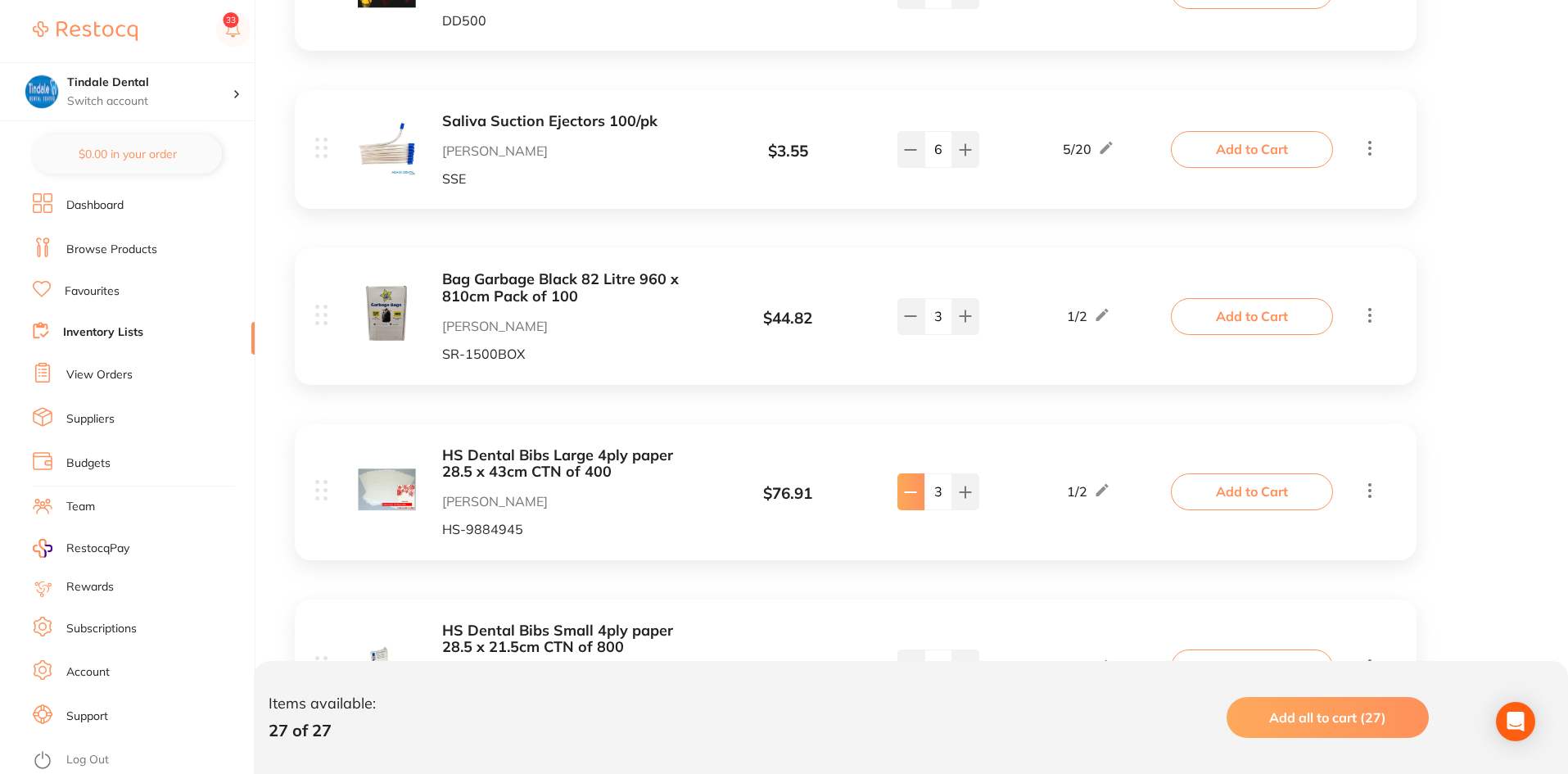
click at [907, 486] on icon at bounding box center [910, 492] width 14 height 14
type input "2"
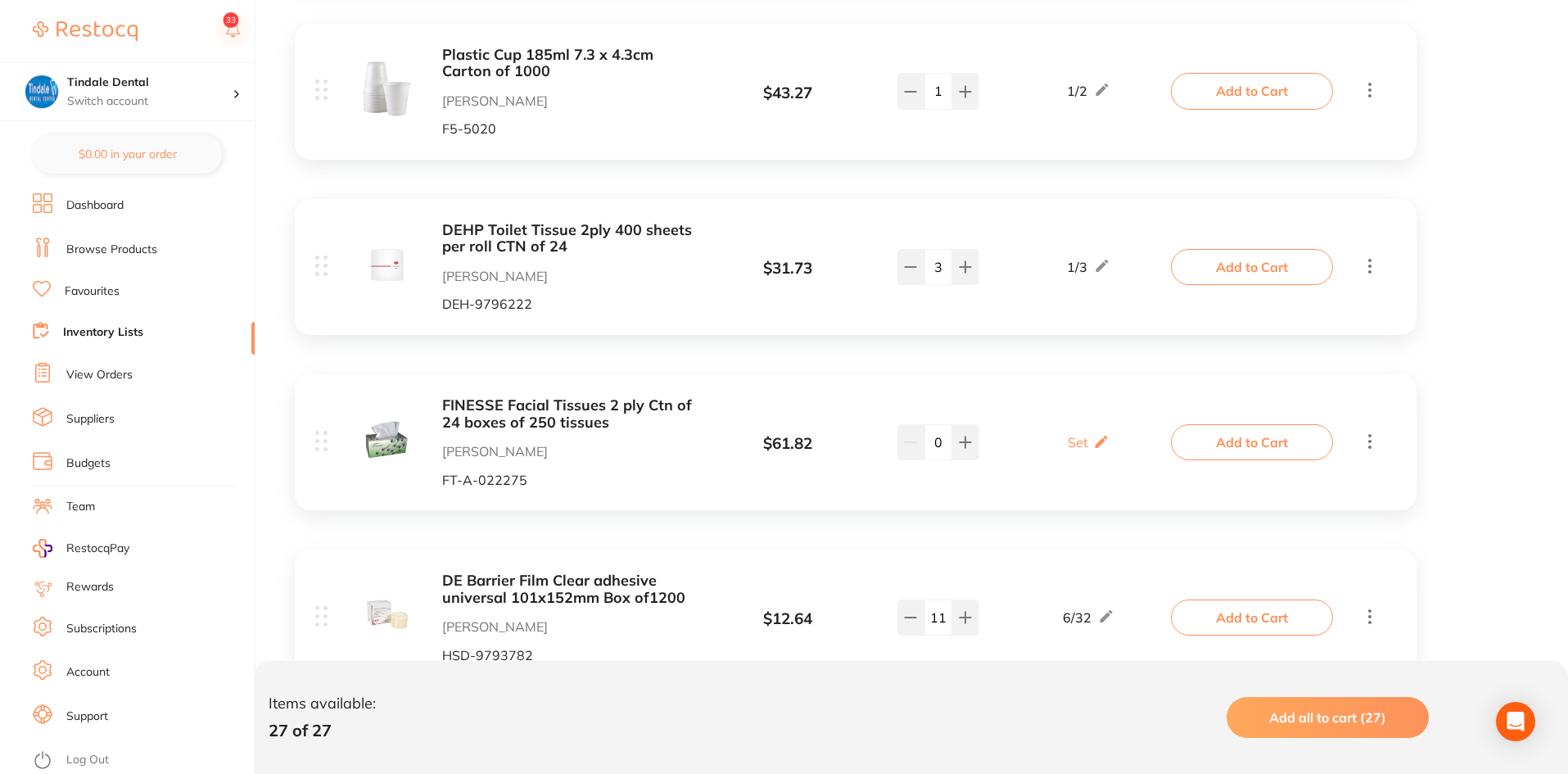
scroll to position [4011, 0]
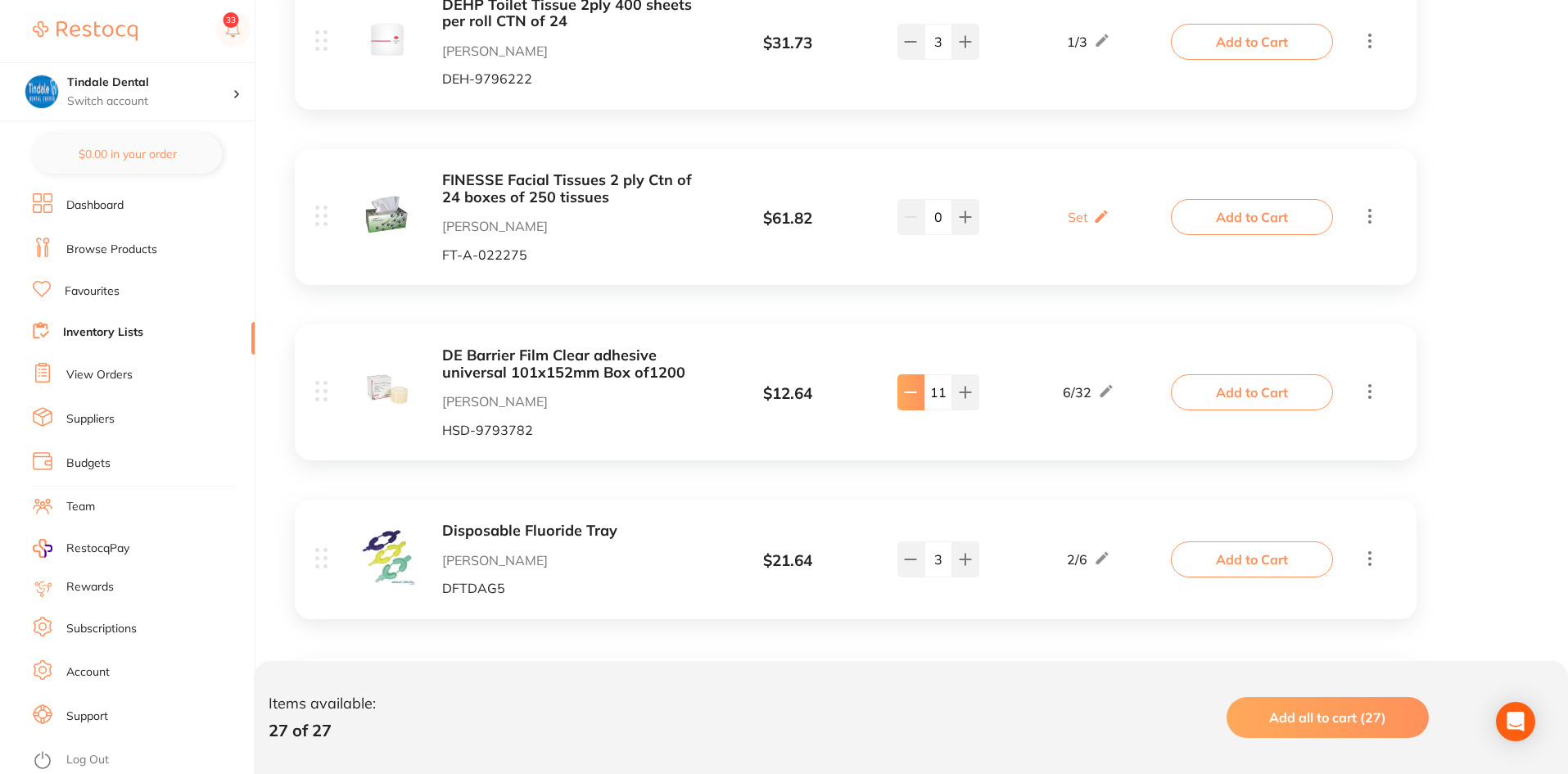
drag, startPoint x: 913, startPoint y: 356, endPoint x: 905, endPoint y: 369, distance: 15.3
click at [913, 386] on icon at bounding box center [910, 392] width 14 height 14
type input "10"
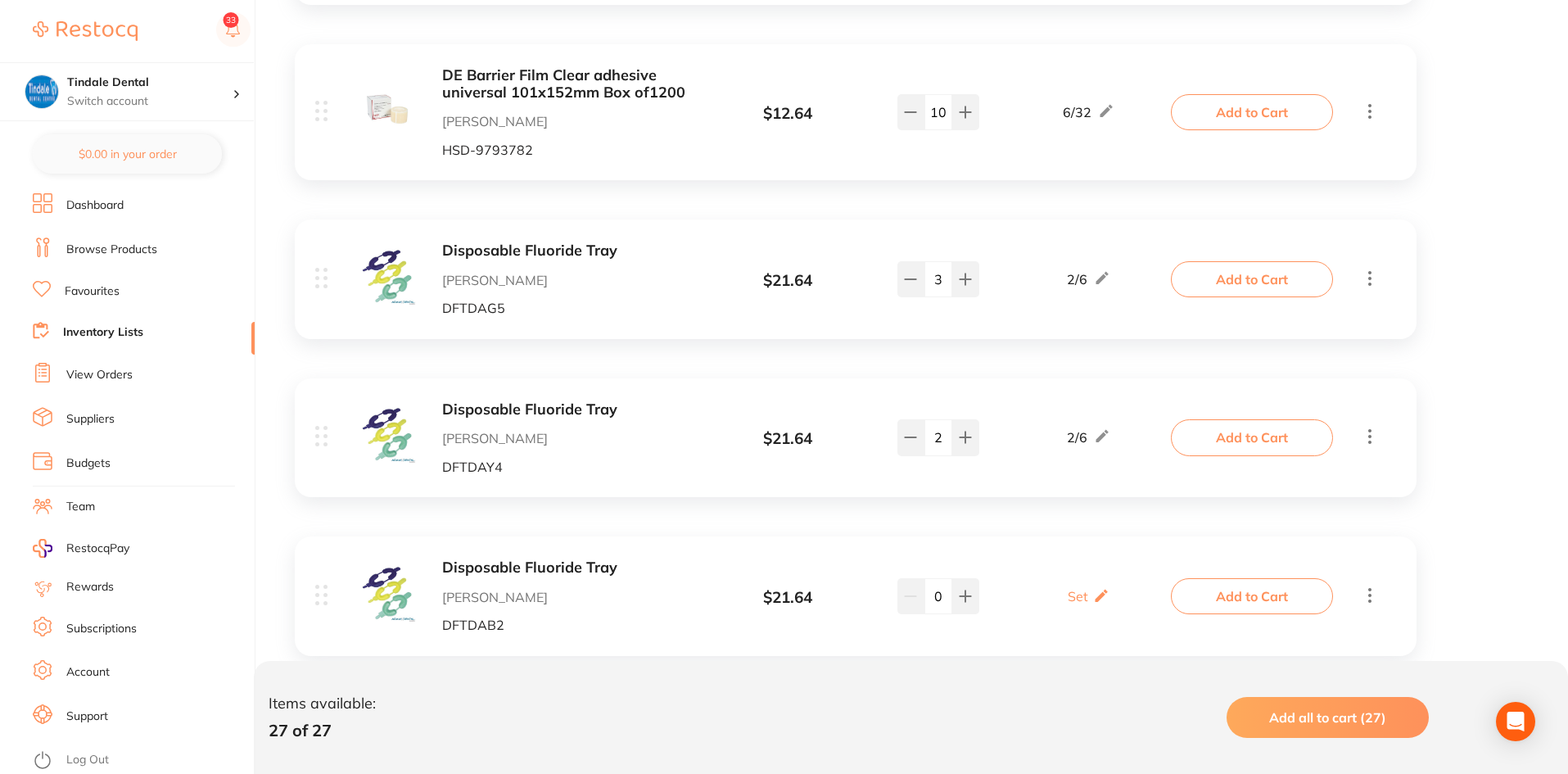
scroll to position [4300, 0]
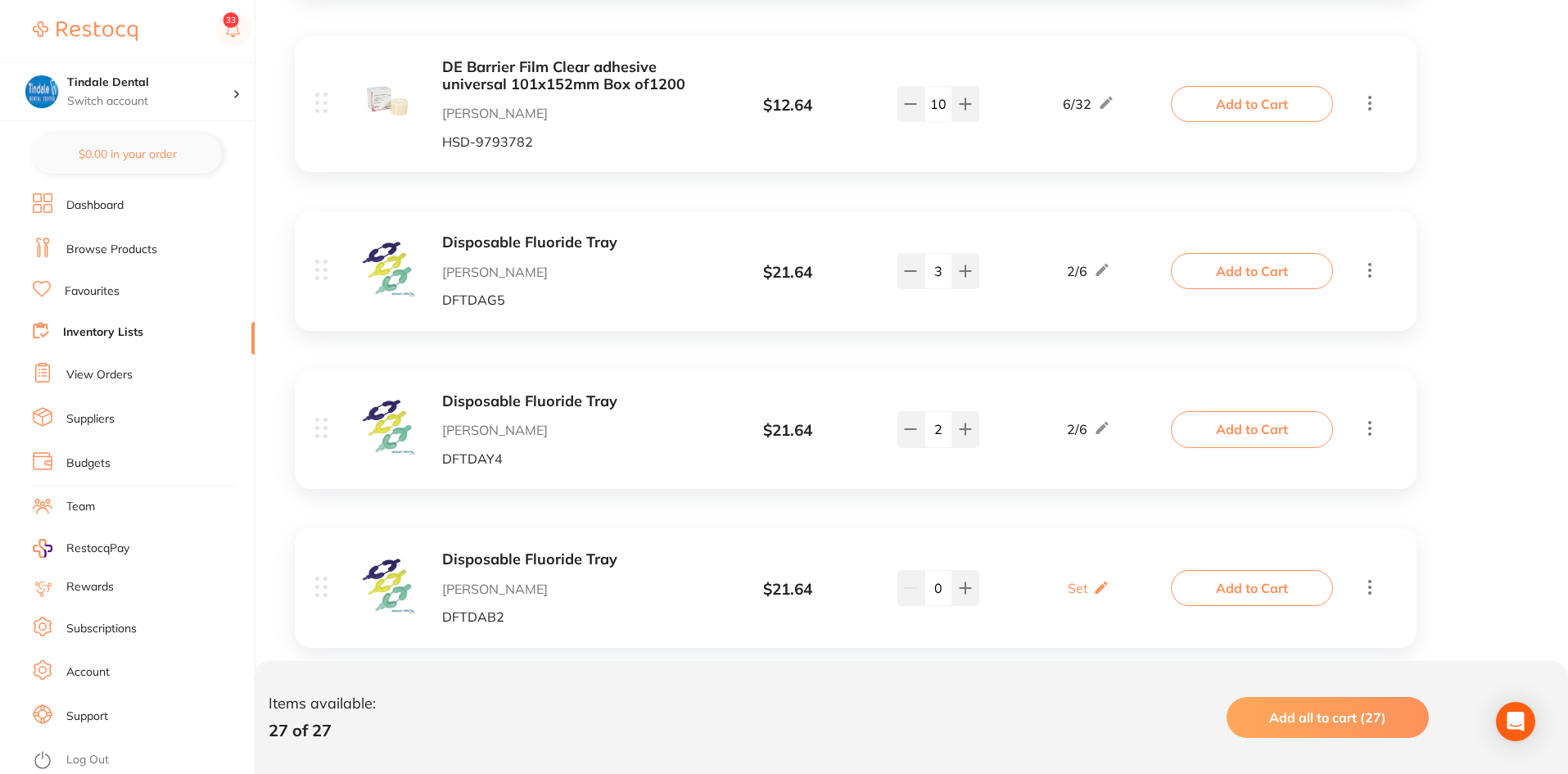
click at [518, 393] on b "Disposable Fluoride Tray" at bounding box center [572, 401] width 260 height 17
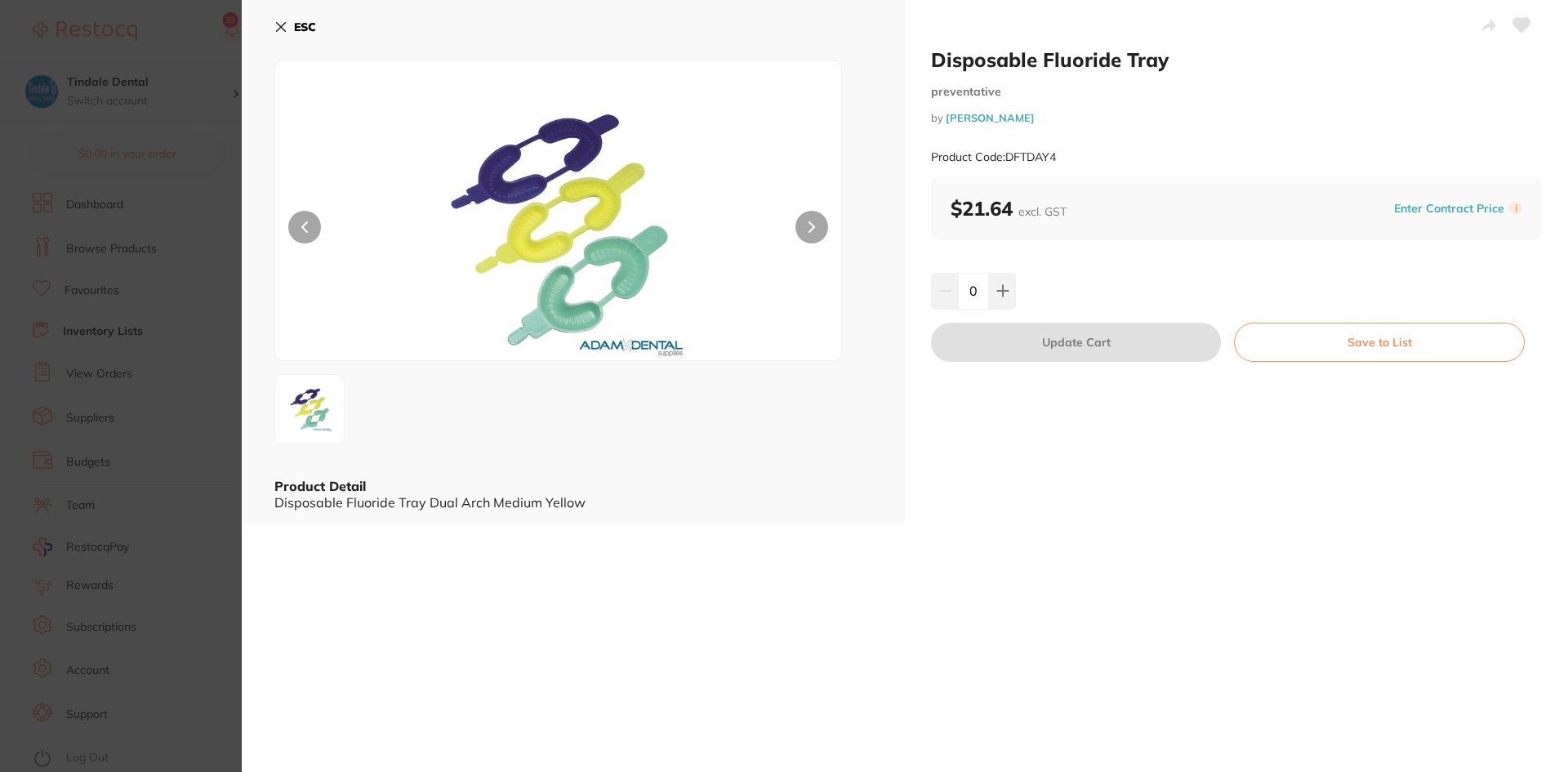
click at [280, 30] on icon at bounding box center [281, 27] width 9 height 9
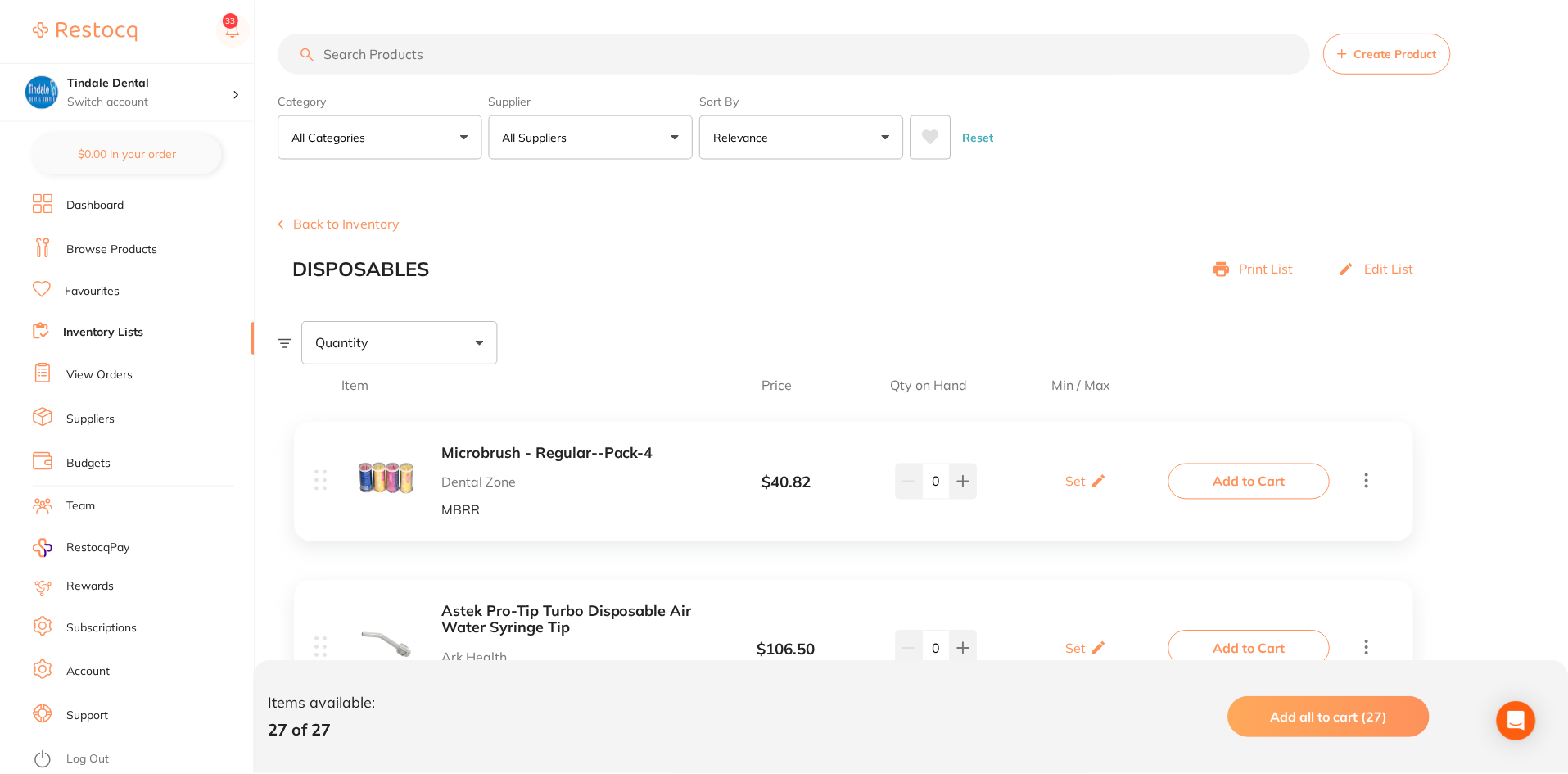
scroll to position [4300, 0]
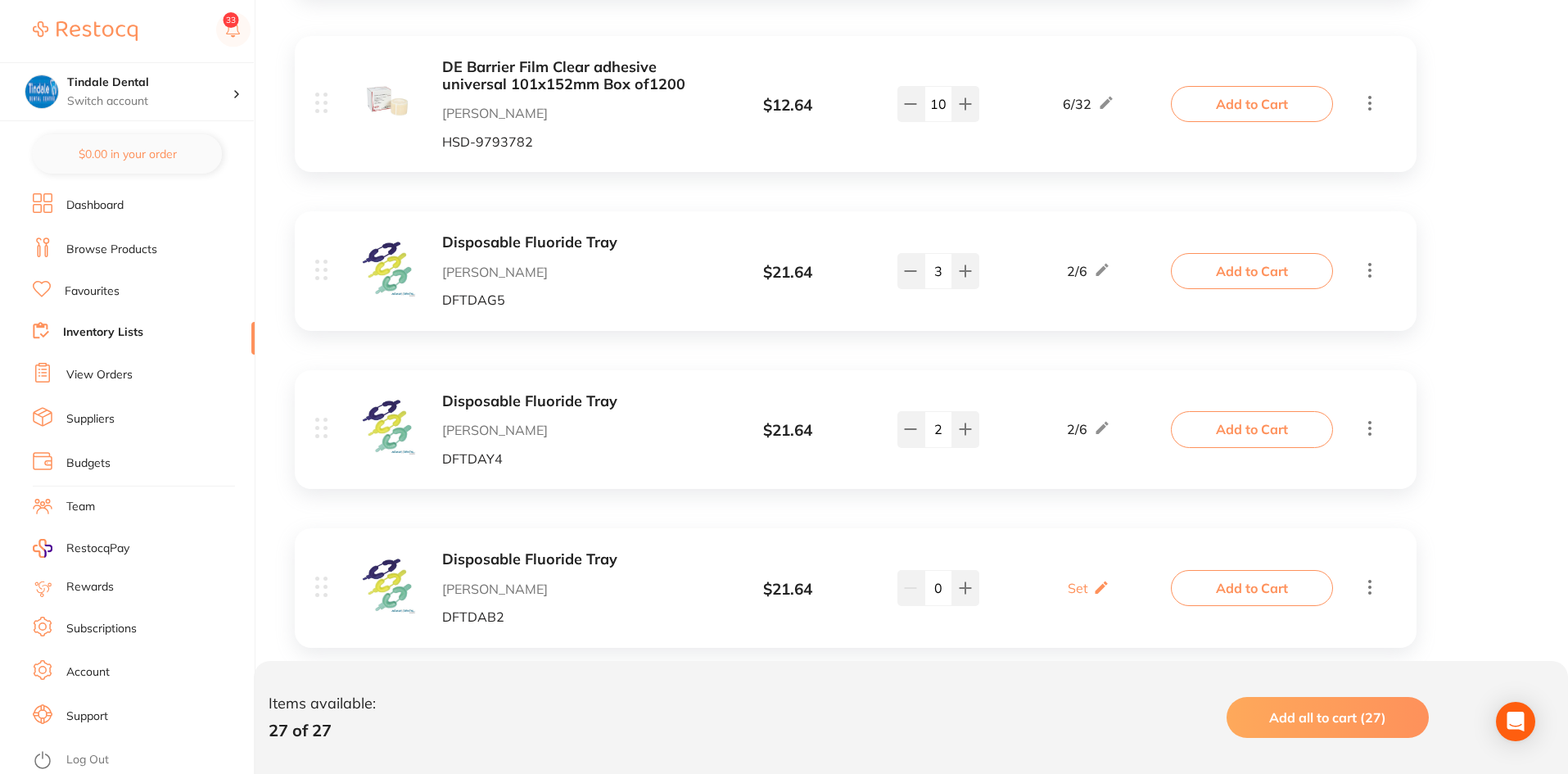
click at [106, 324] on link "Inventory Lists" at bounding box center [103, 332] width 80 height 16
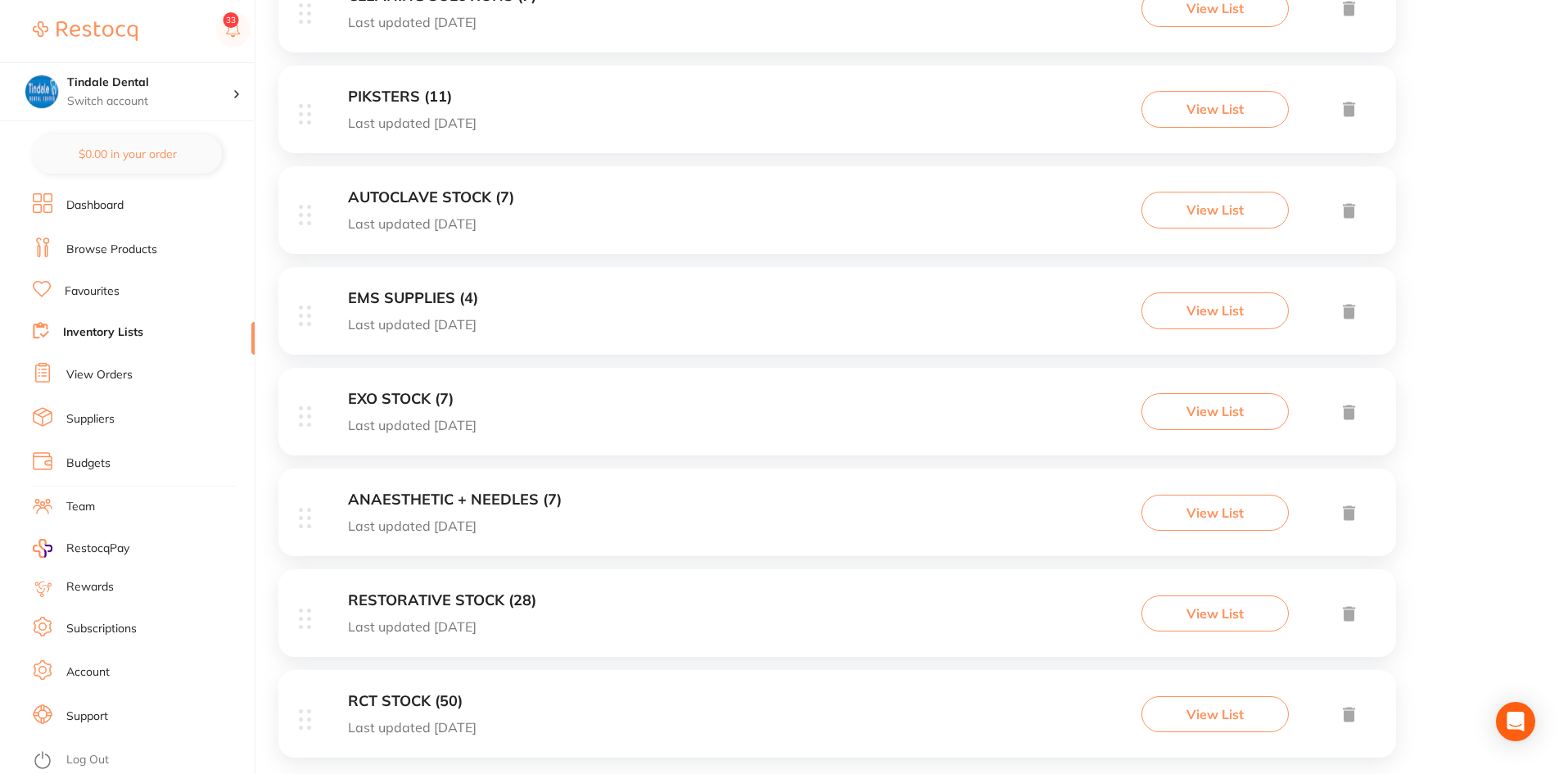
scroll to position [1212, 0]
